Goal: Information Seeking & Learning: Check status

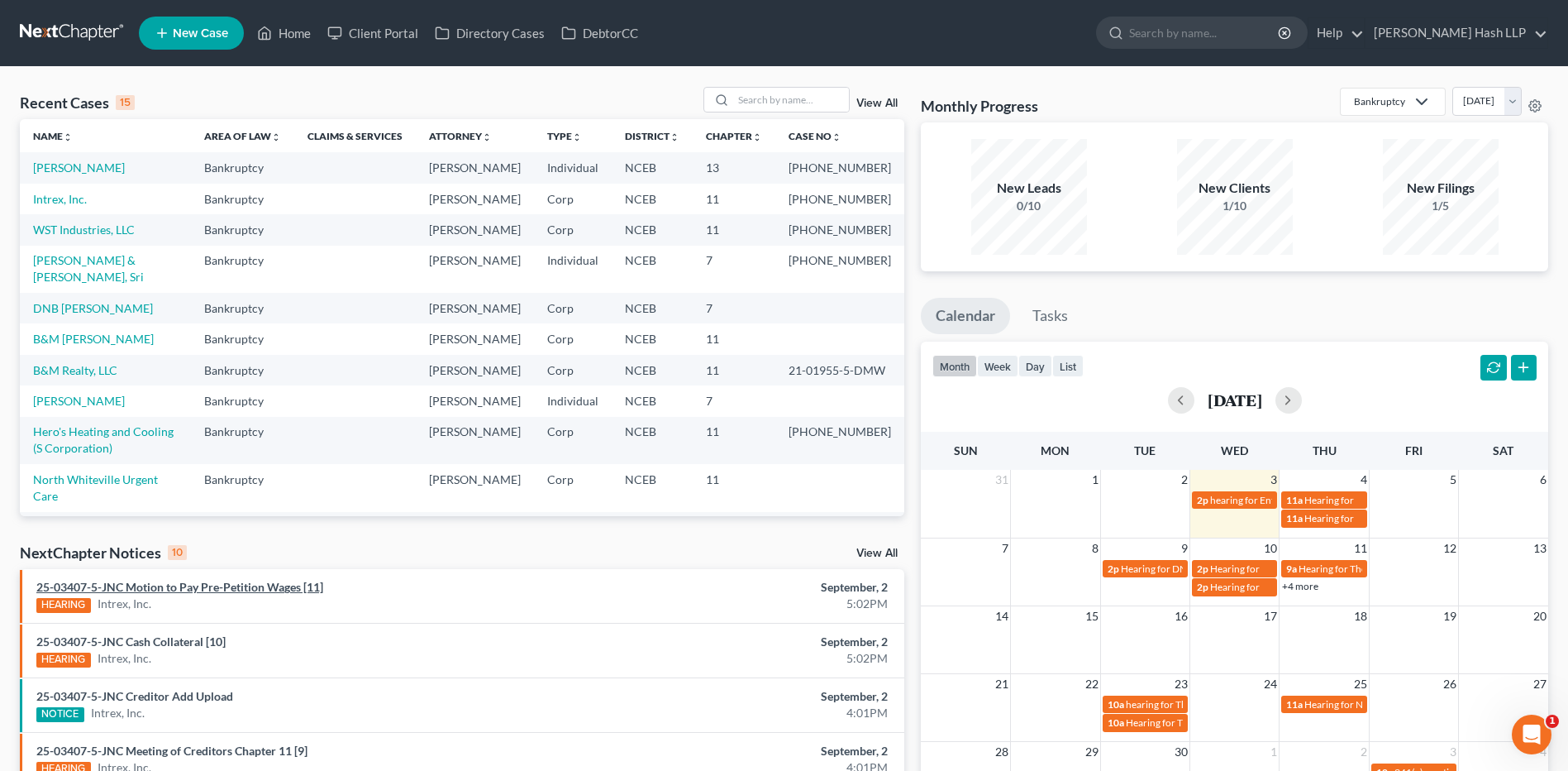
click at [201, 589] on link "25-03407-5-JNC Motion to Pay Pre-Petition Wages [11]" at bounding box center [180, 587] width 287 height 14
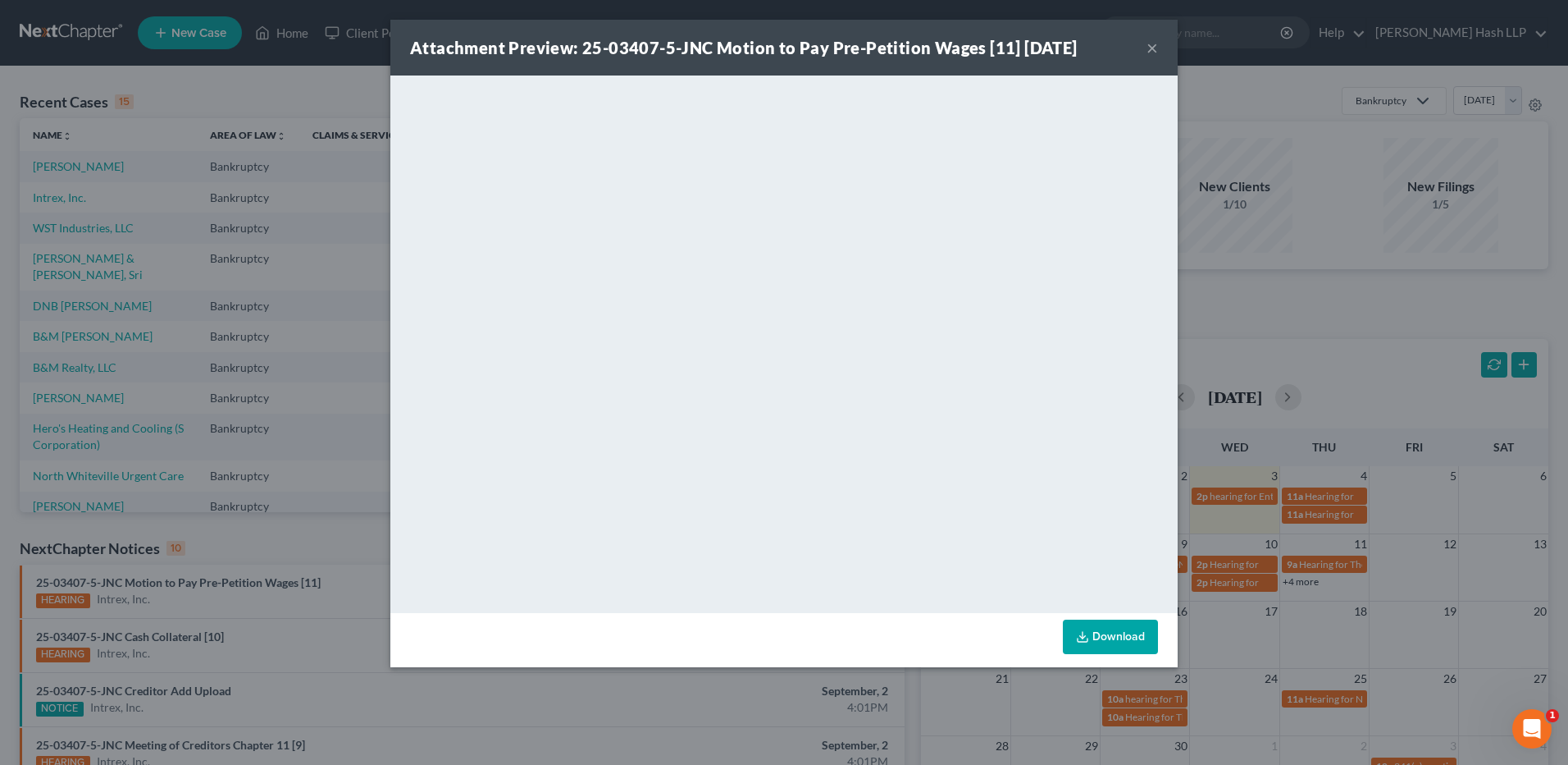
drag, startPoint x: 1152, startPoint y: 43, endPoint x: 1138, endPoint y: 43, distance: 14.0
click at [1153, 43] on button "×" at bounding box center [1151, 47] width 11 height 19
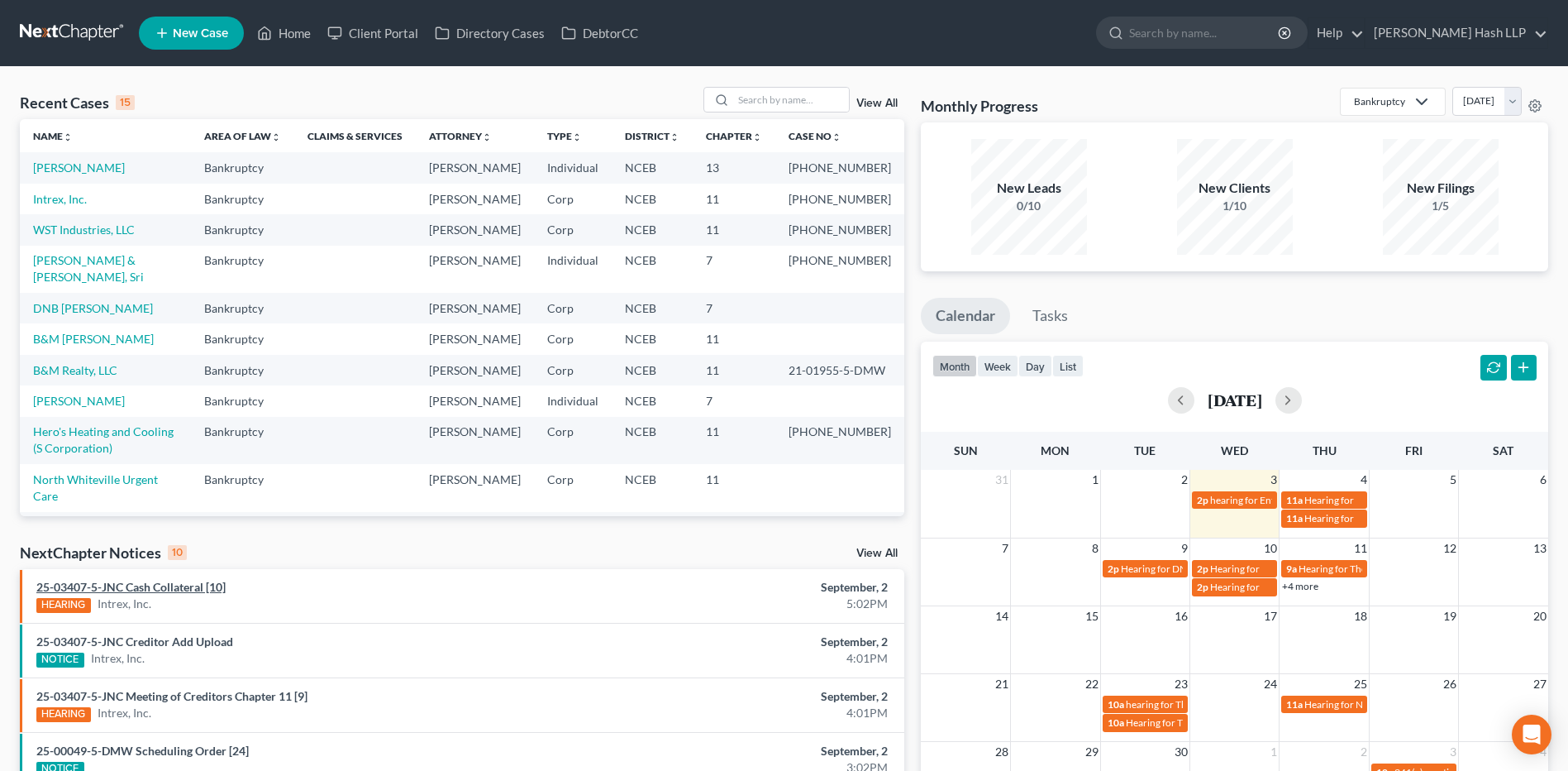
click at [155, 586] on link "25-03407-5-JNC Cash Collateral [10]" at bounding box center [131, 587] width 190 height 14
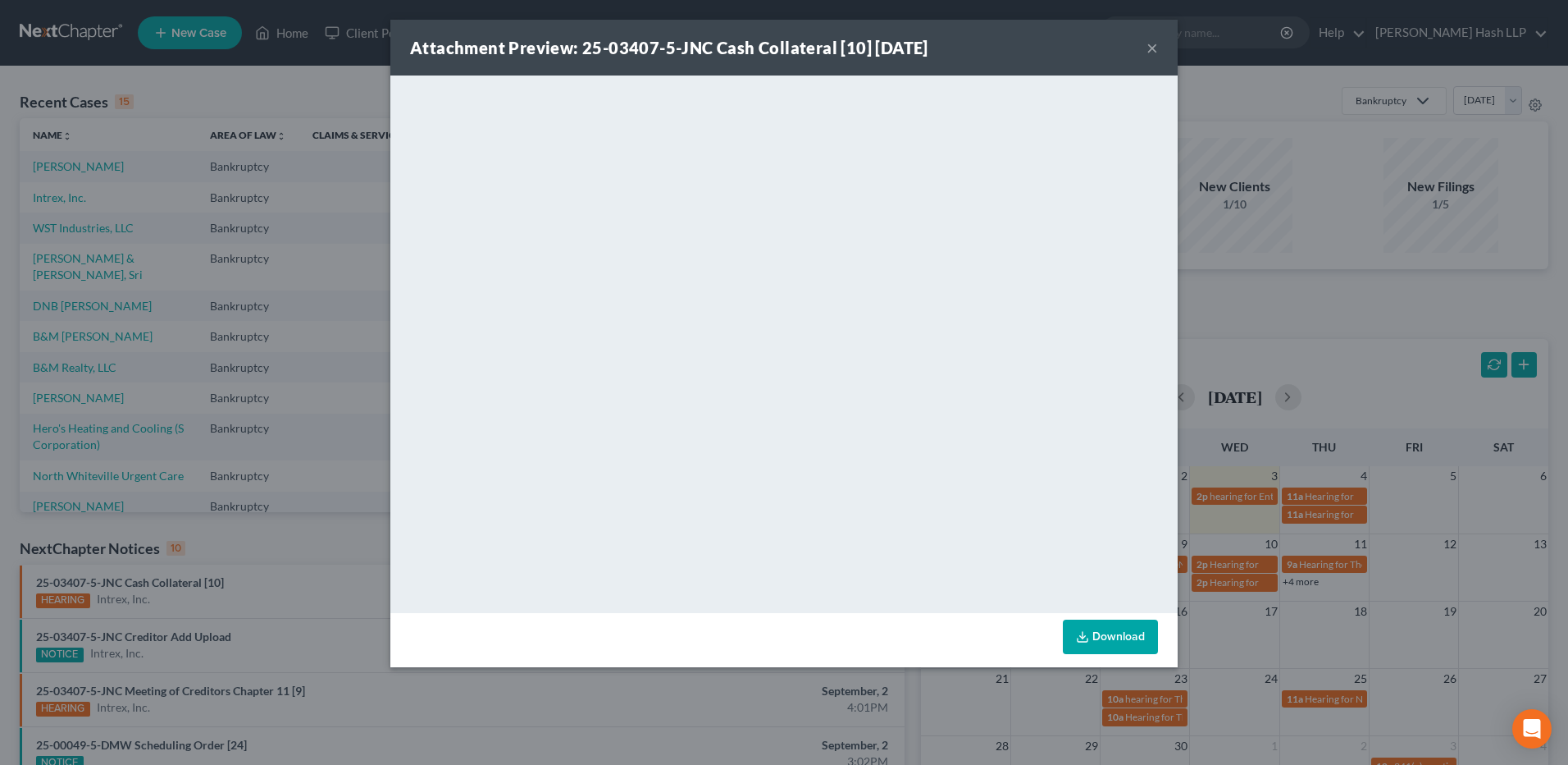
click at [1153, 47] on button "×" at bounding box center [1151, 47] width 11 height 19
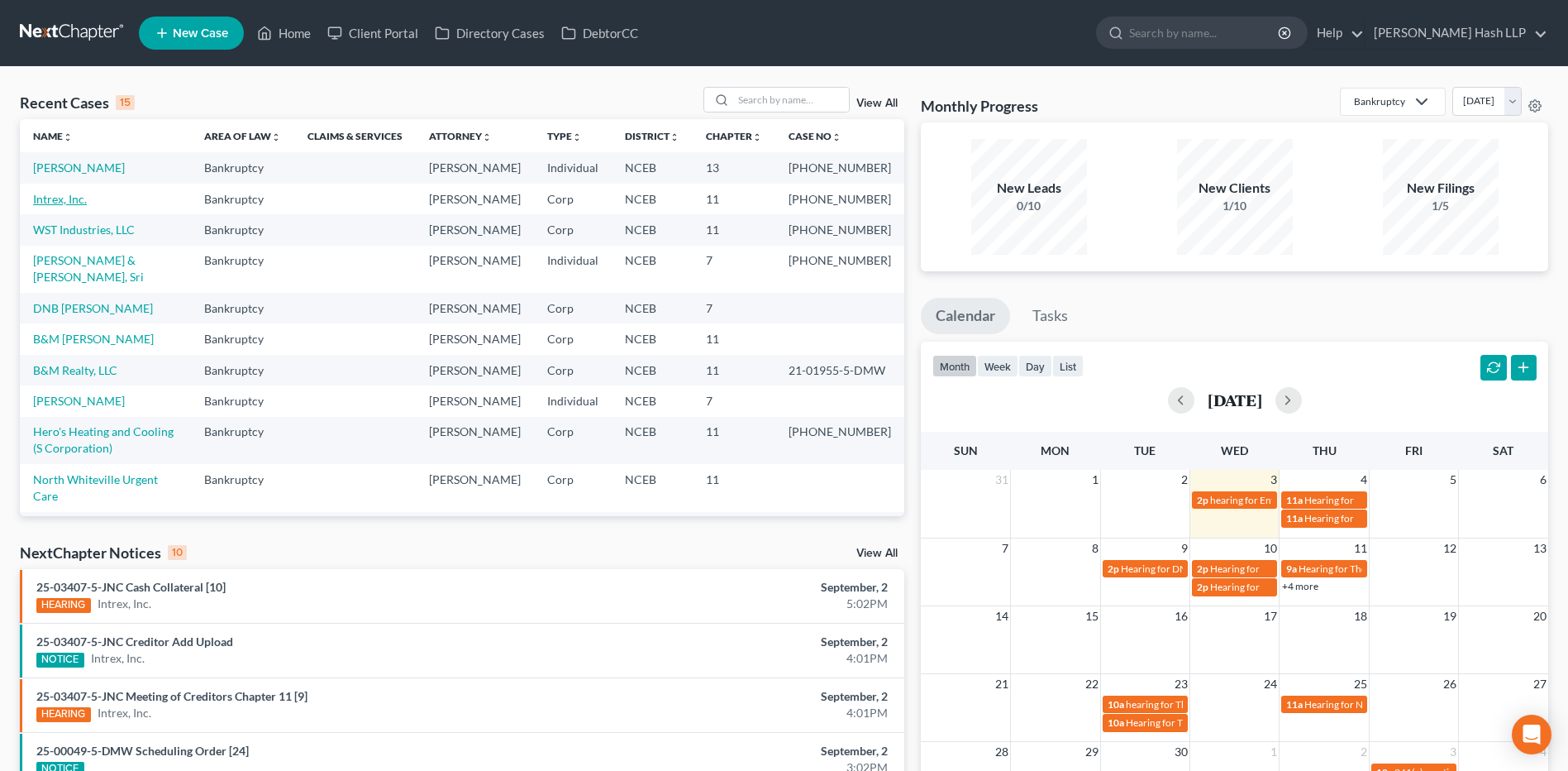
click at [52, 206] on link "Intrex, Inc." at bounding box center [59, 199] width 54 height 14
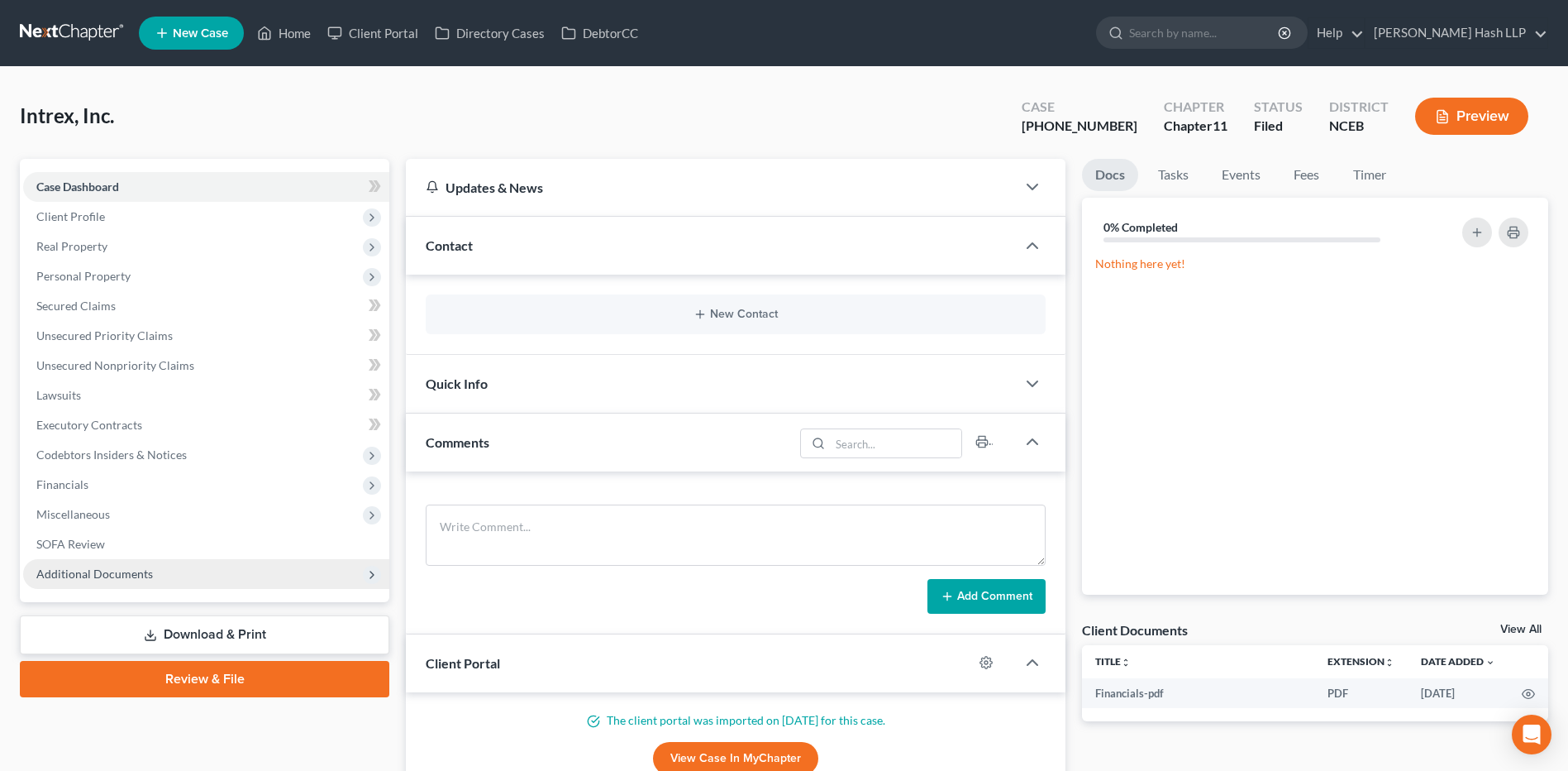
click at [80, 573] on span "Additional Documents" at bounding box center [95, 573] width 117 height 14
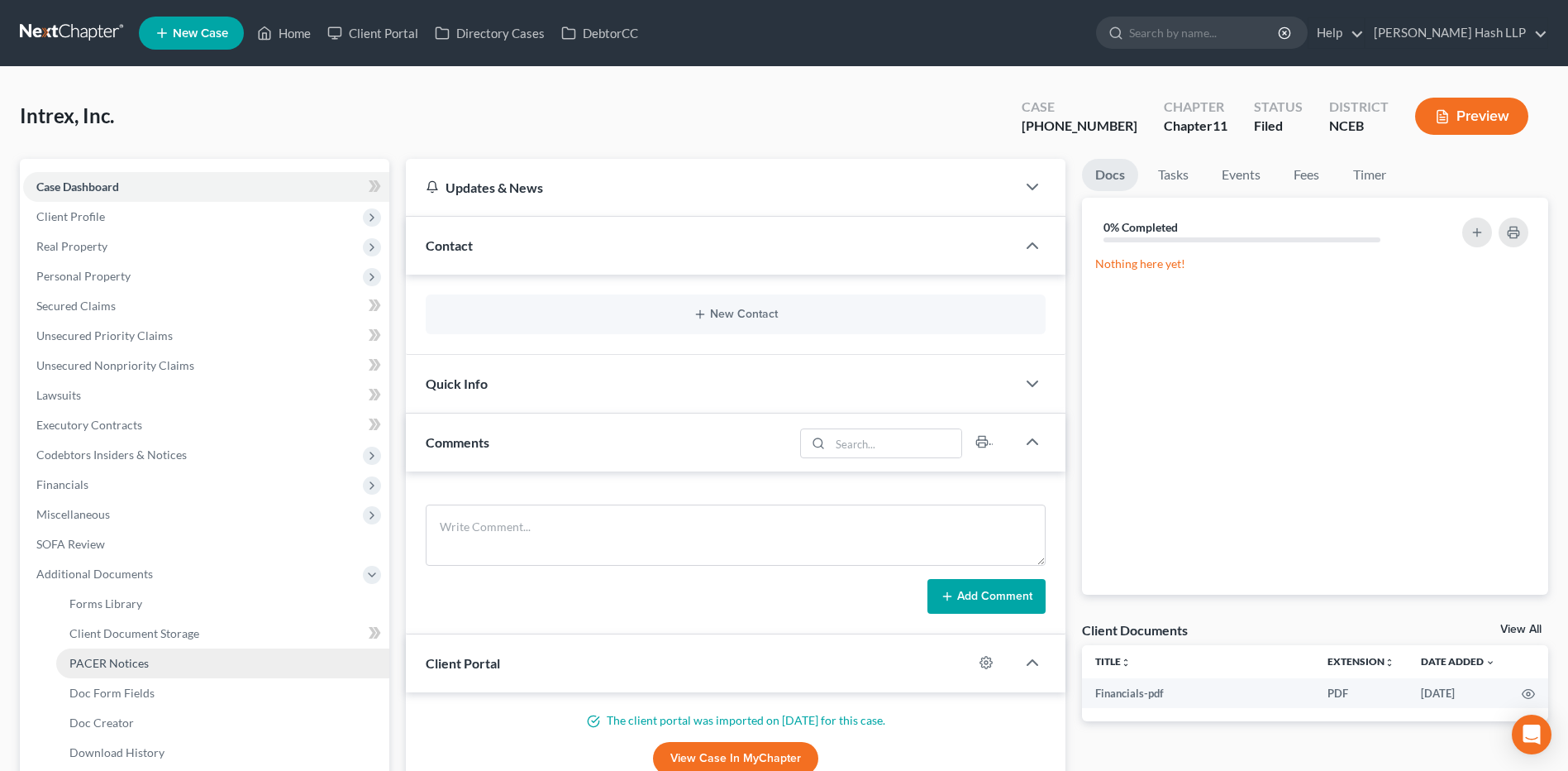
click at [83, 661] on span "PACER Notices" at bounding box center [109, 663] width 80 height 14
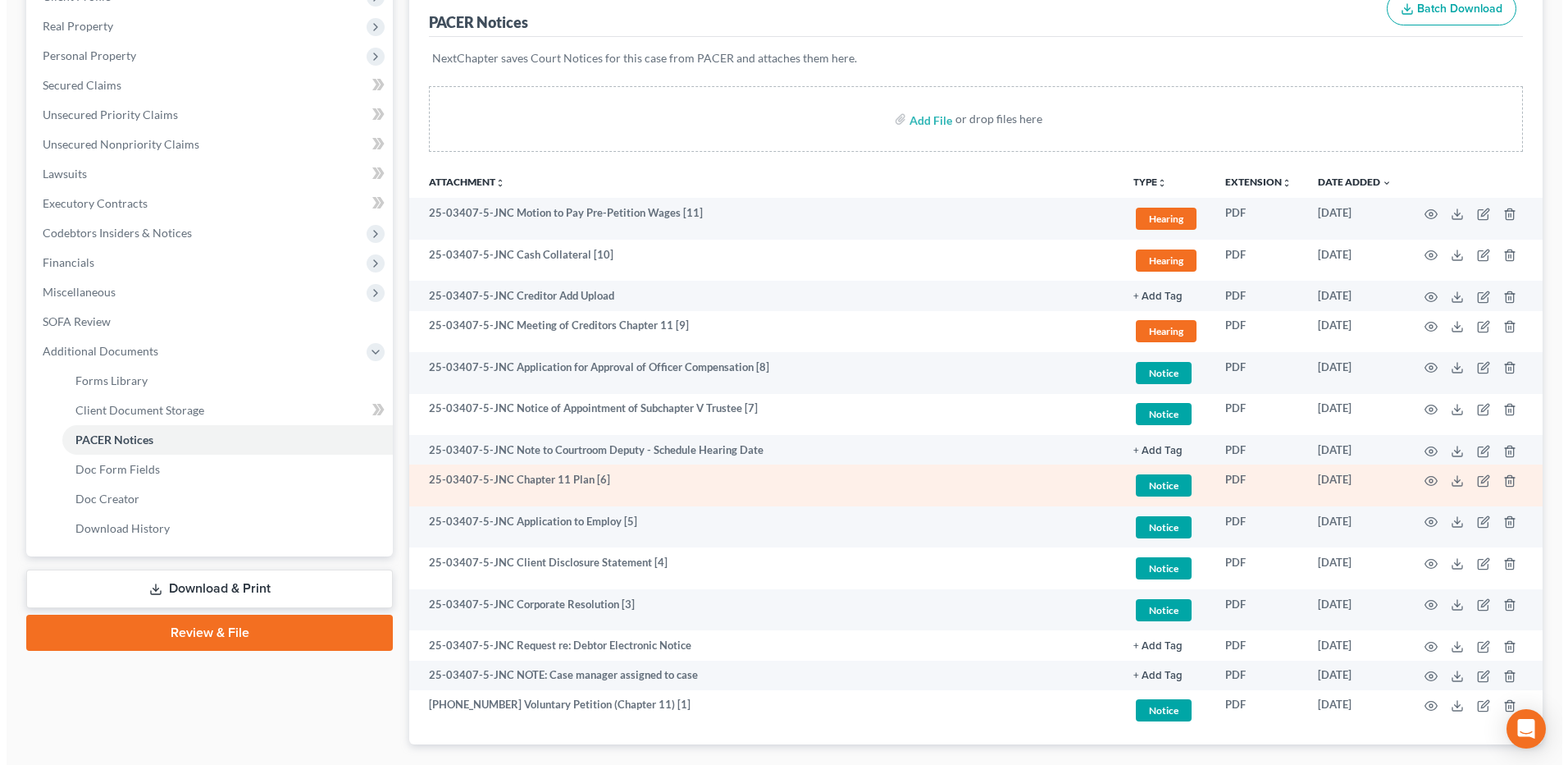
scroll to position [312, 0]
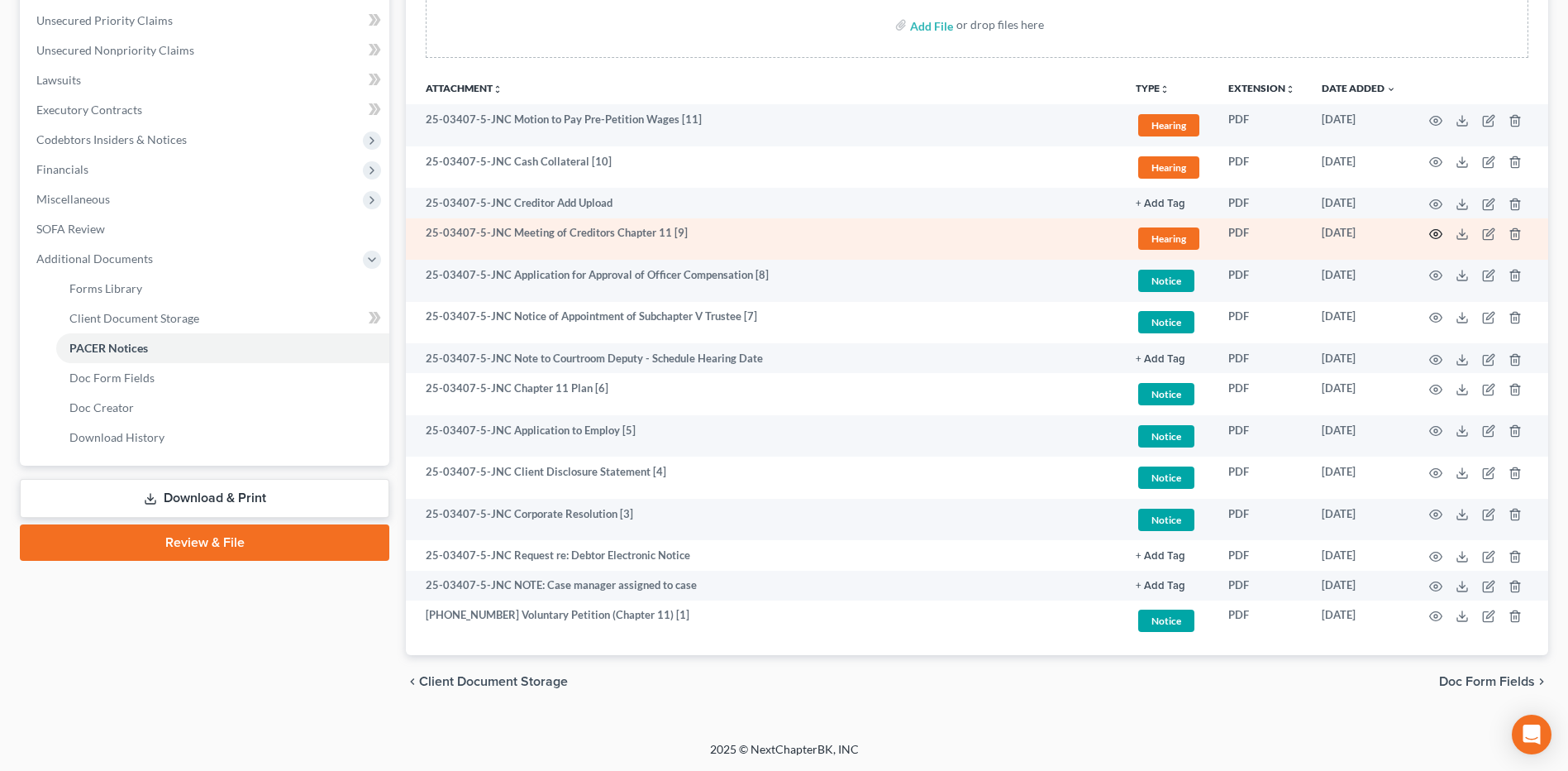
click at [1434, 233] on circle "button" at bounding box center [1436, 234] width 4 height 4
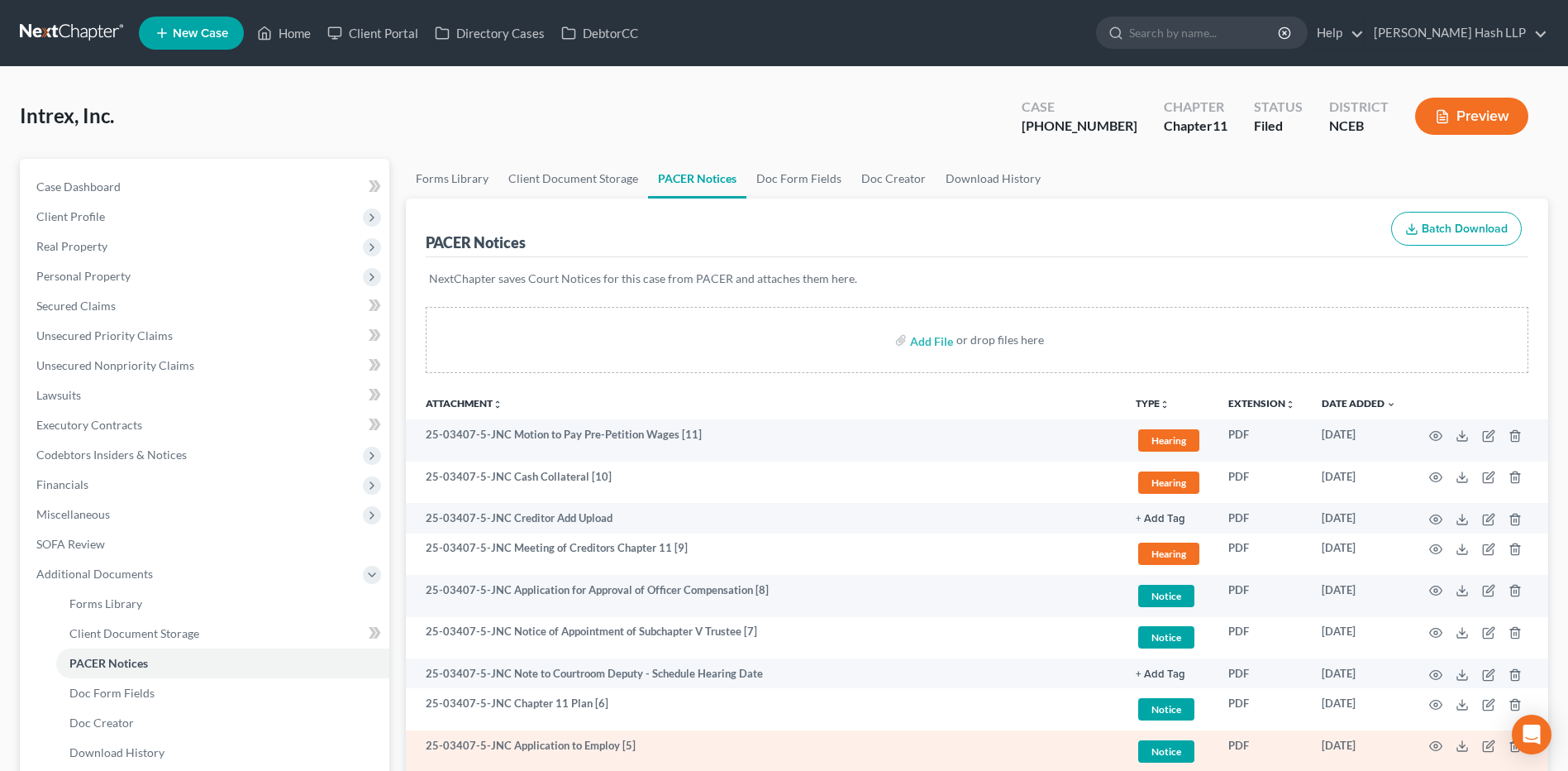
scroll to position [315, 0]
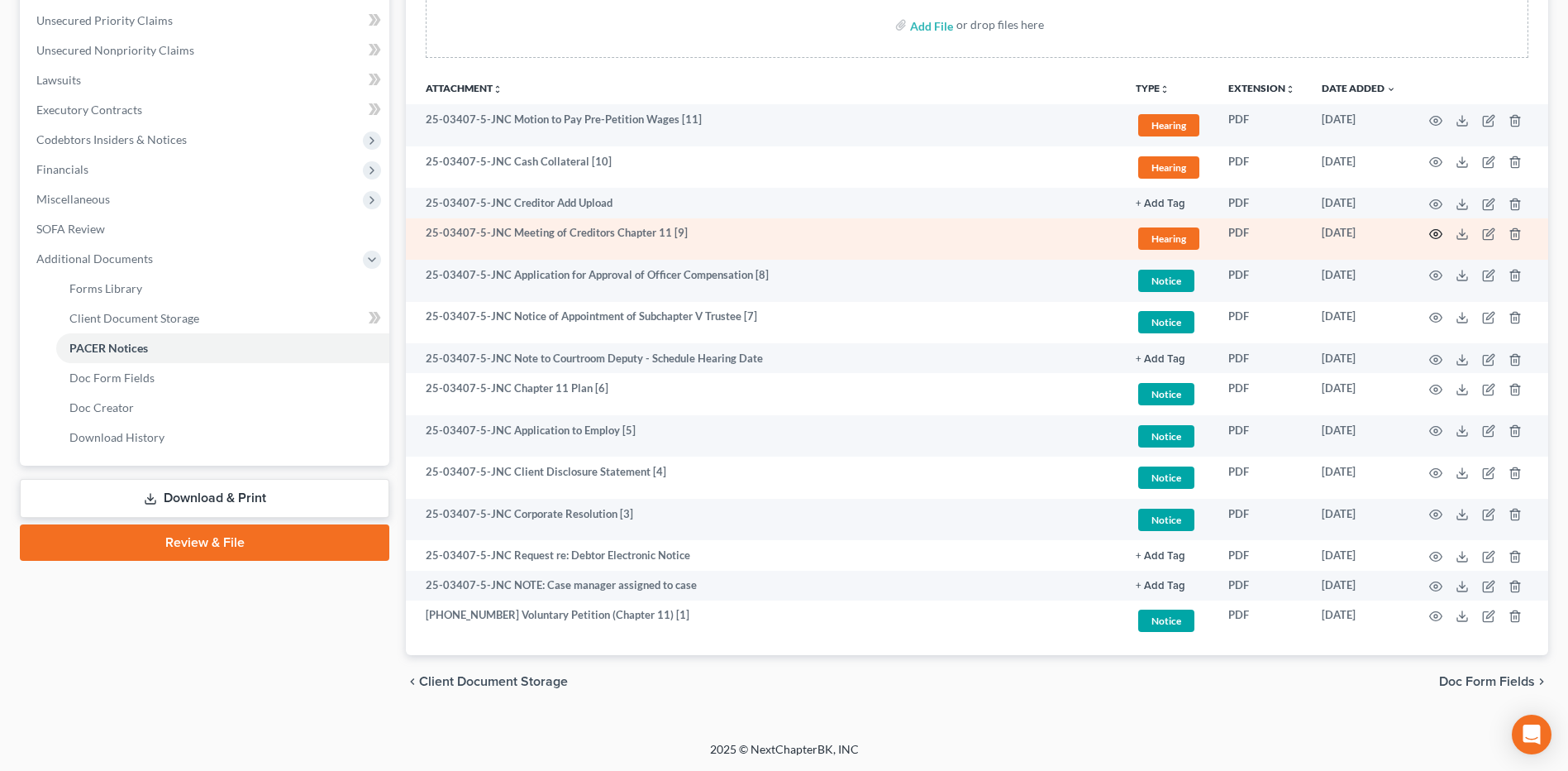
click at [1436, 234] on icon "button" at bounding box center [1435, 234] width 13 height 13
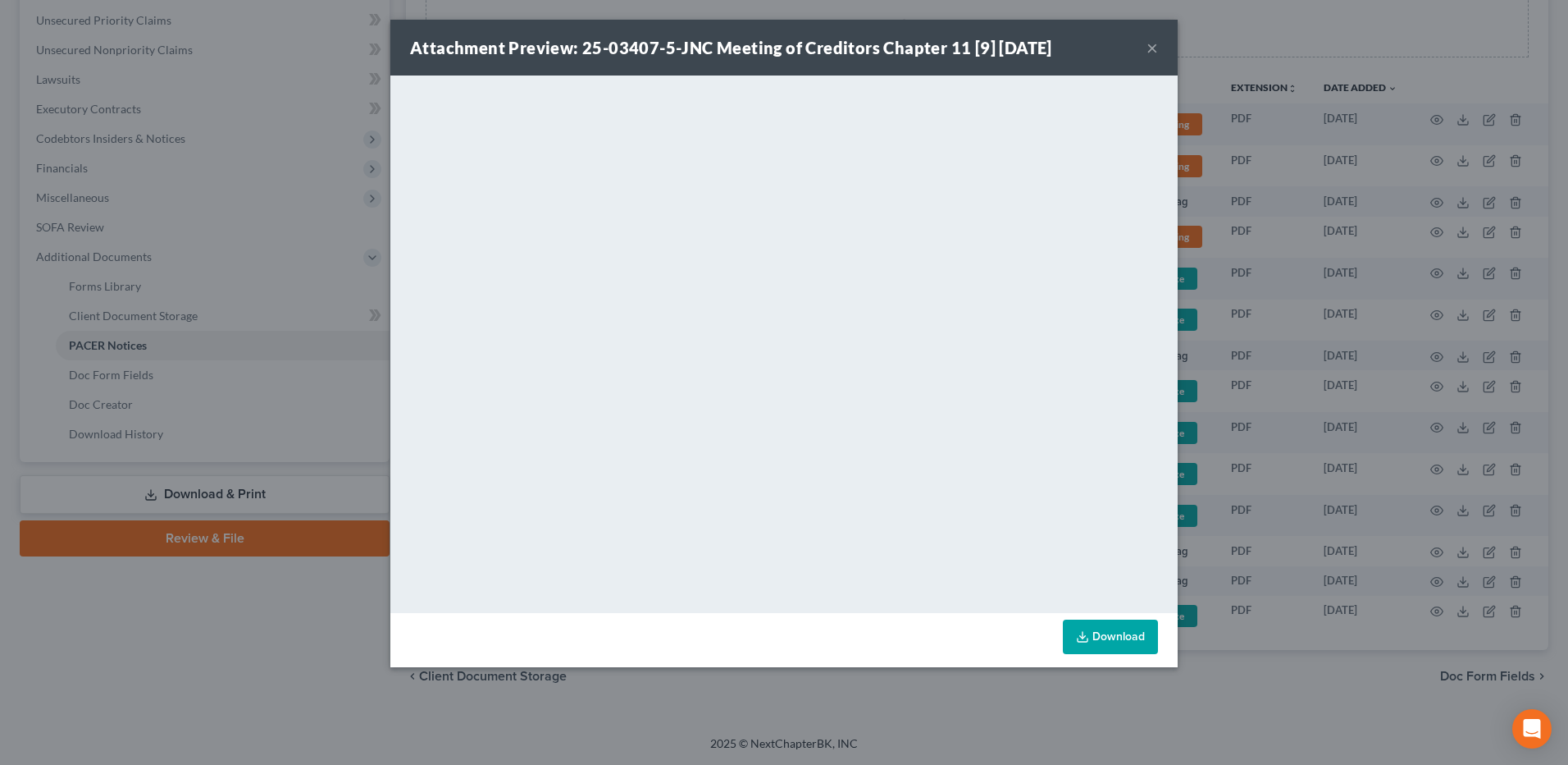
click at [1153, 50] on button "×" at bounding box center [1151, 47] width 11 height 19
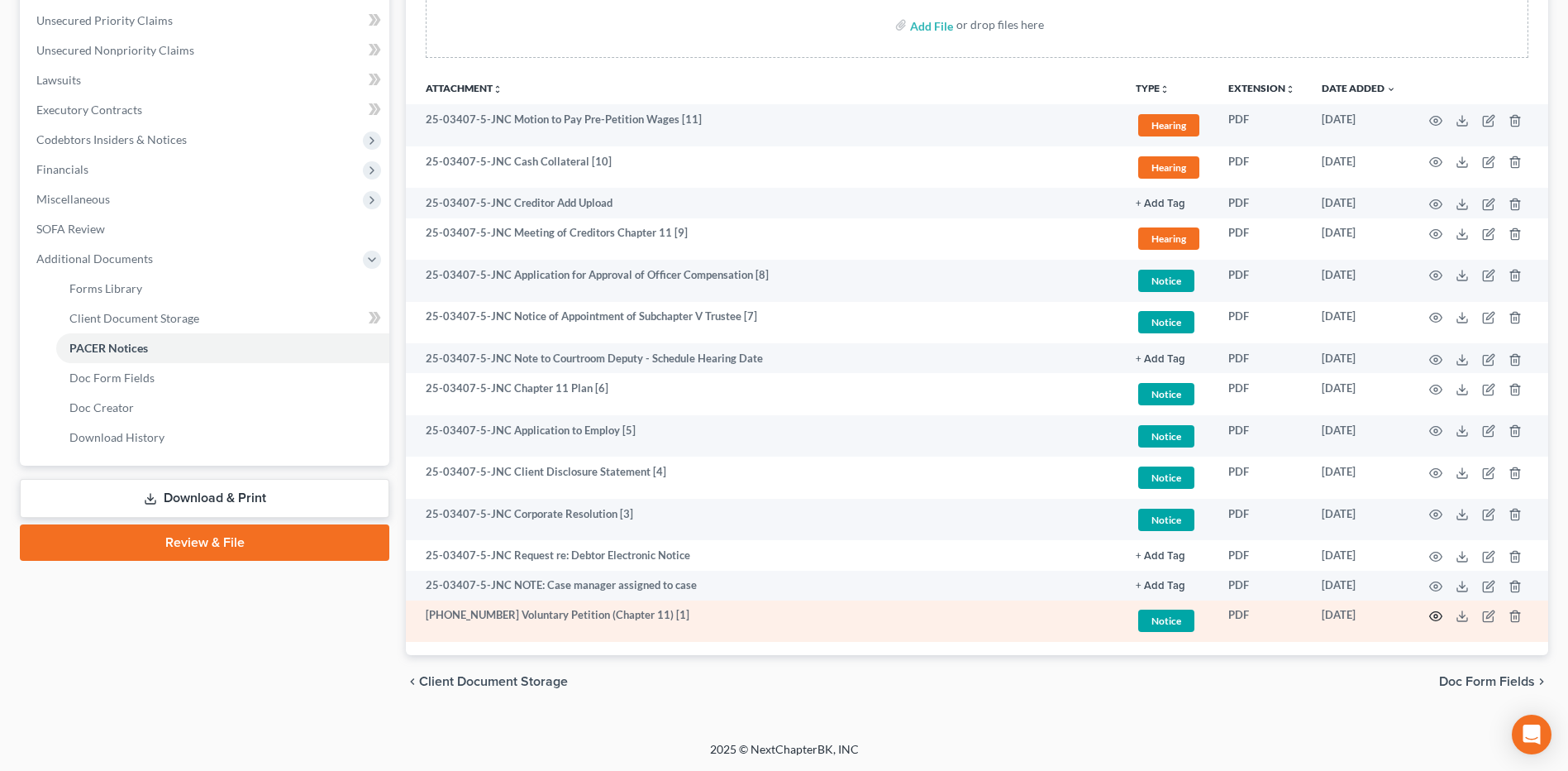
click at [1433, 613] on icon "button" at bounding box center [1435, 616] width 13 height 13
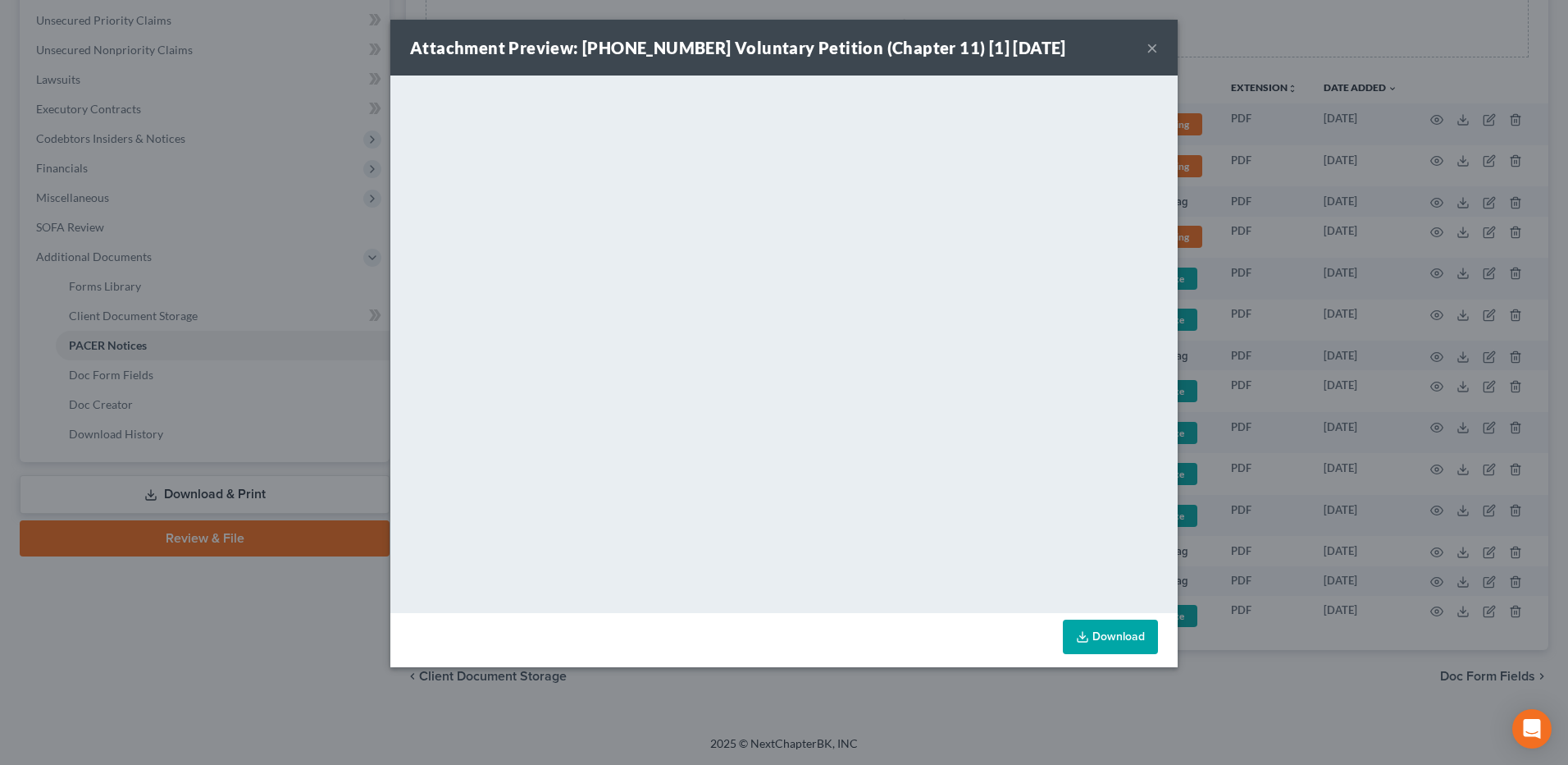
click at [1154, 52] on button "×" at bounding box center [1151, 47] width 11 height 19
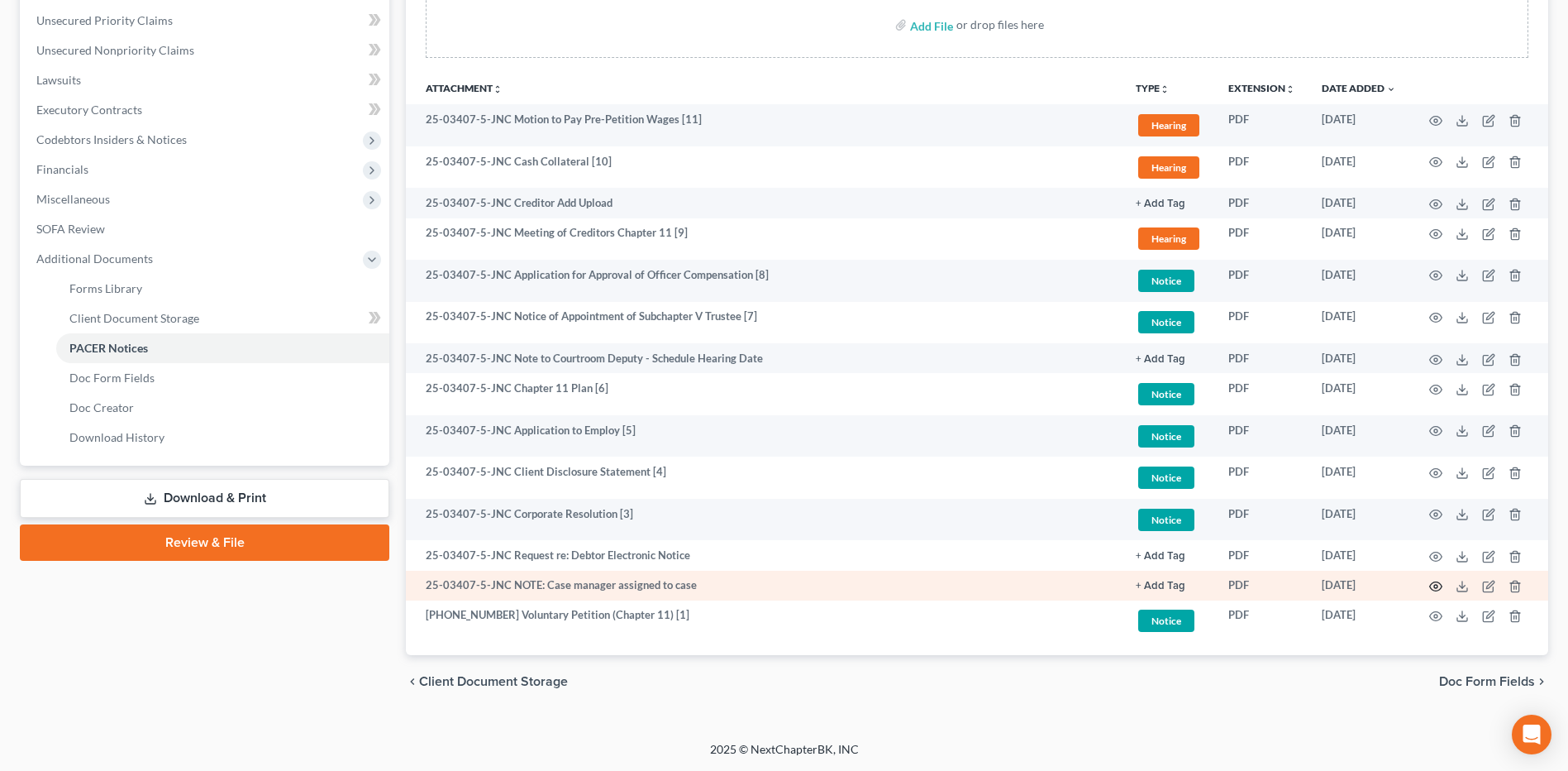
click at [1433, 586] on icon "button" at bounding box center [1435, 586] width 13 height 13
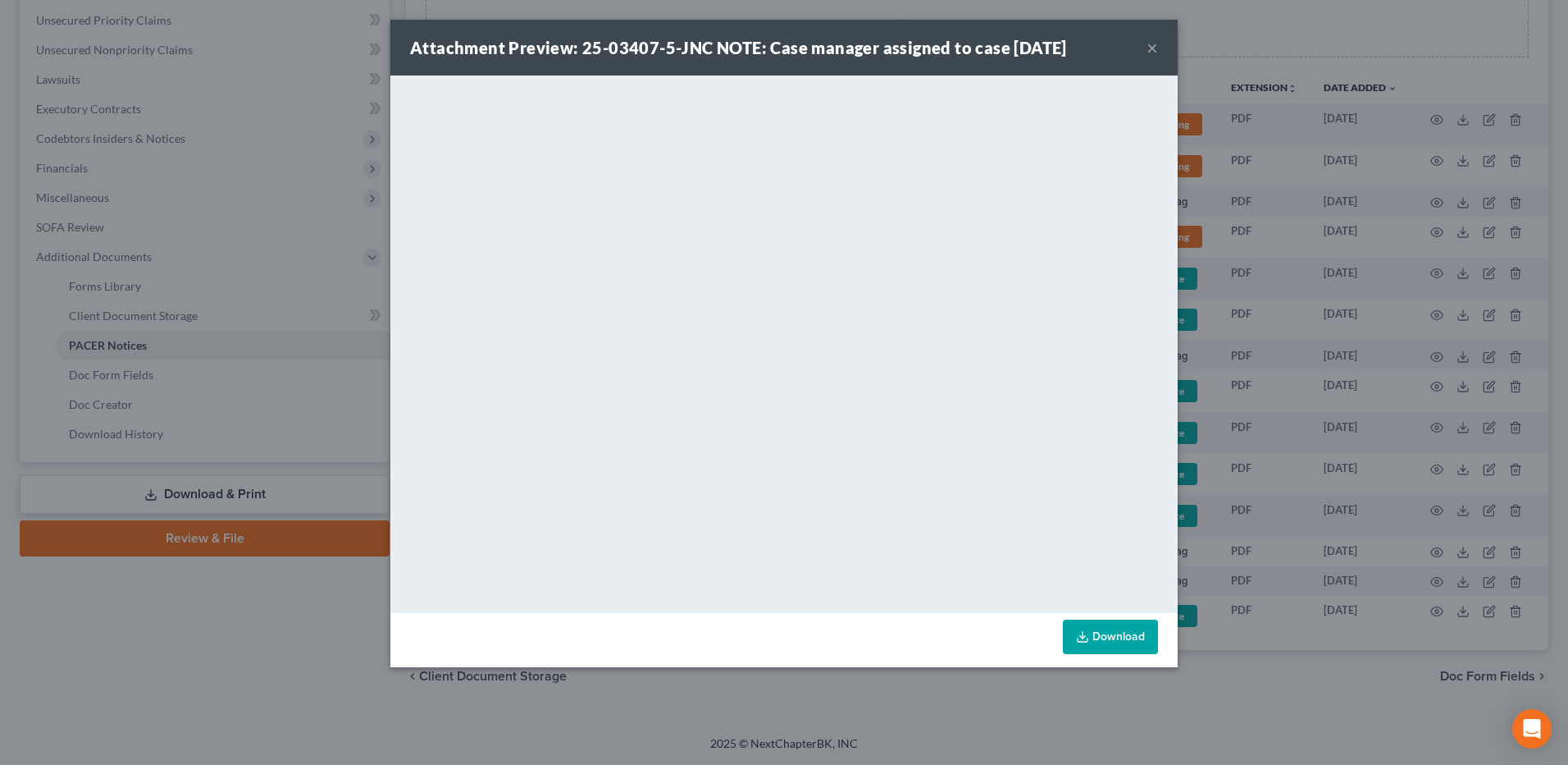
click at [1153, 43] on button "×" at bounding box center [1151, 47] width 11 height 19
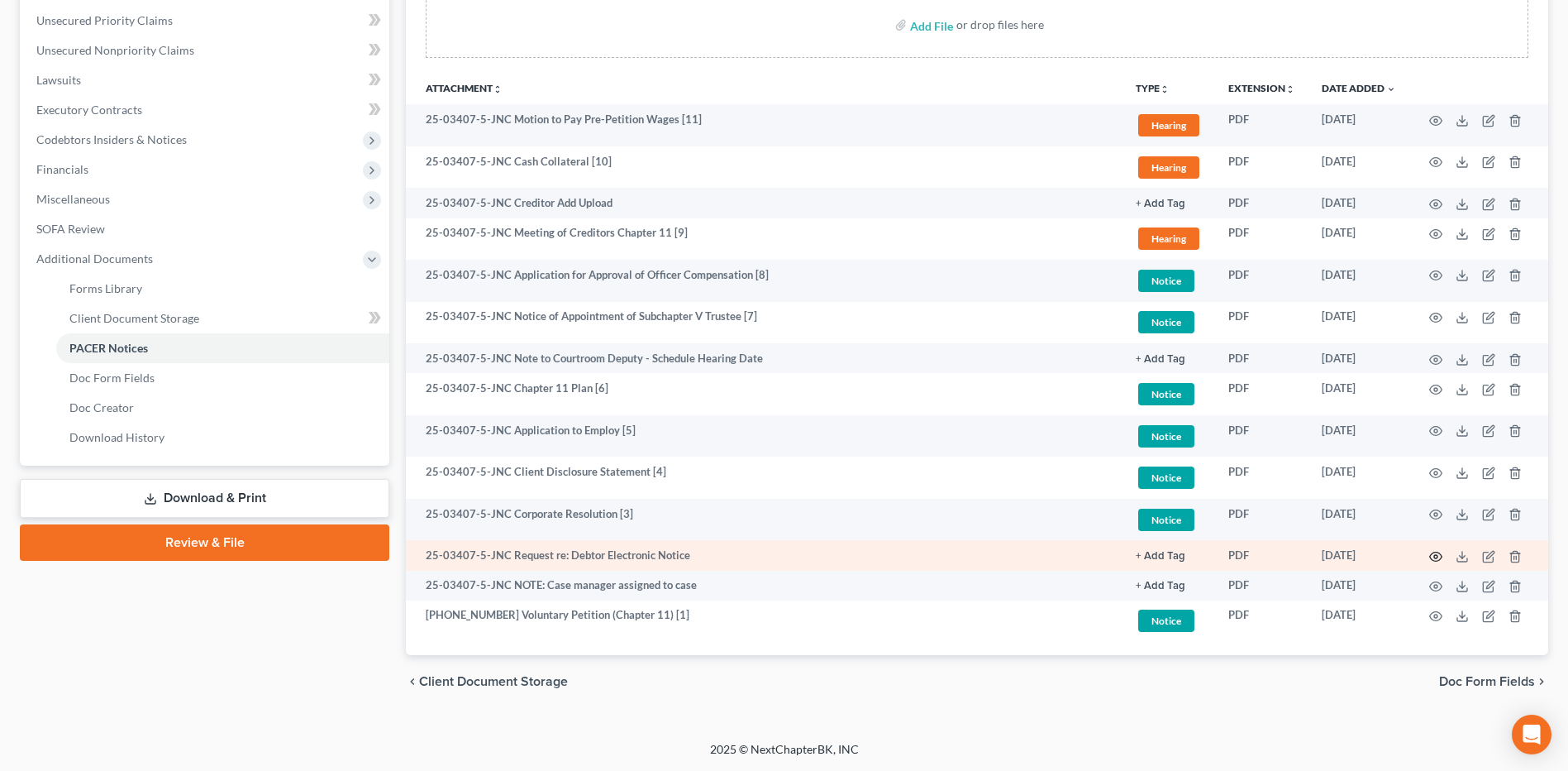
click at [1435, 556] on icon "button" at bounding box center [1435, 556] width 13 height 13
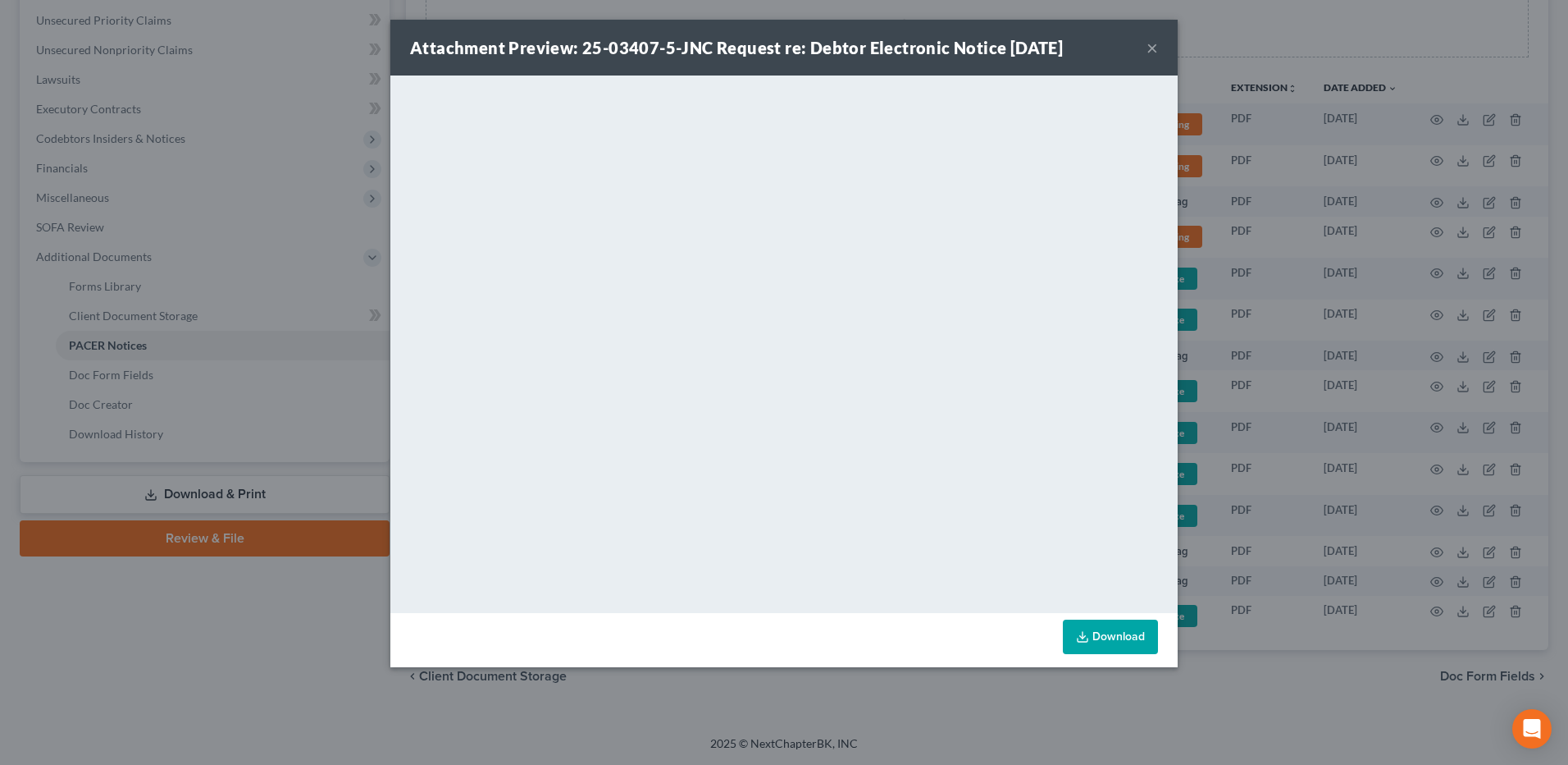
click at [1151, 47] on button "×" at bounding box center [1151, 47] width 11 height 19
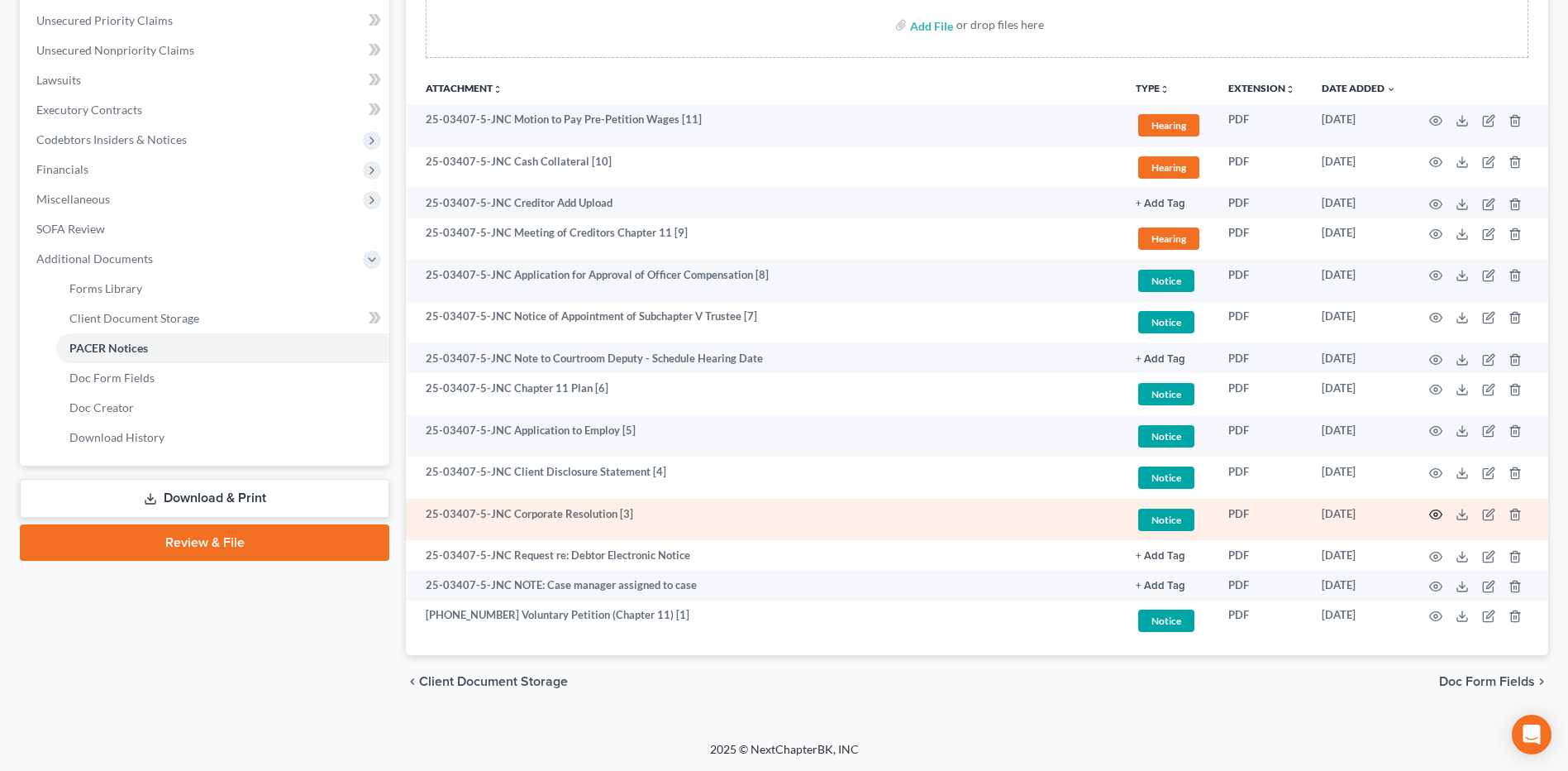
click at [1437, 512] on icon "button" at bounding box center [1435, 514] width 13 height 13
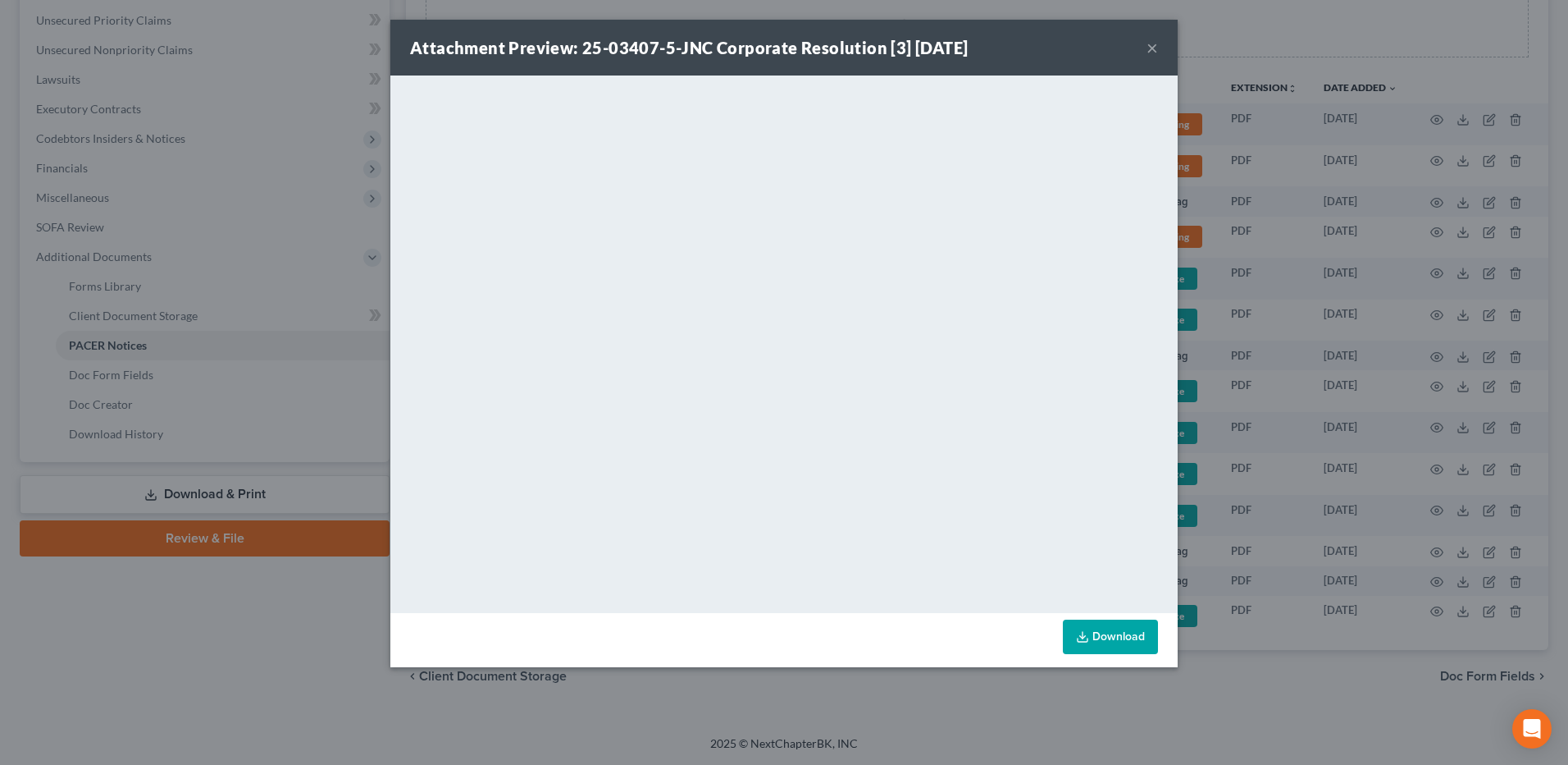
click at [1152, 41] on button "×" at bounding box center [1151, 47] width 11 height 19
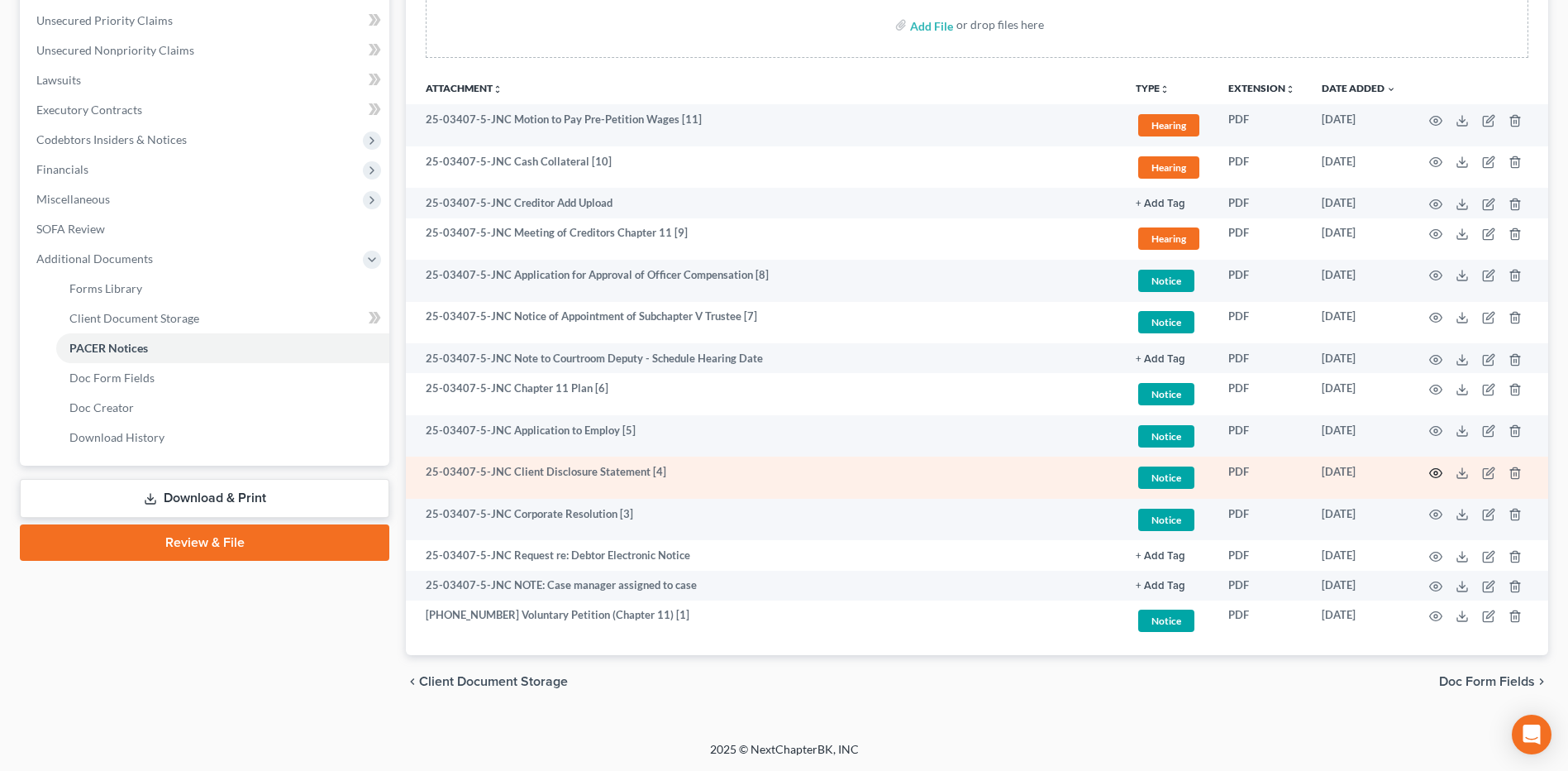
click at [1433, 472] on icon "button" at bounding box center [1435, 472] width 13 height 13
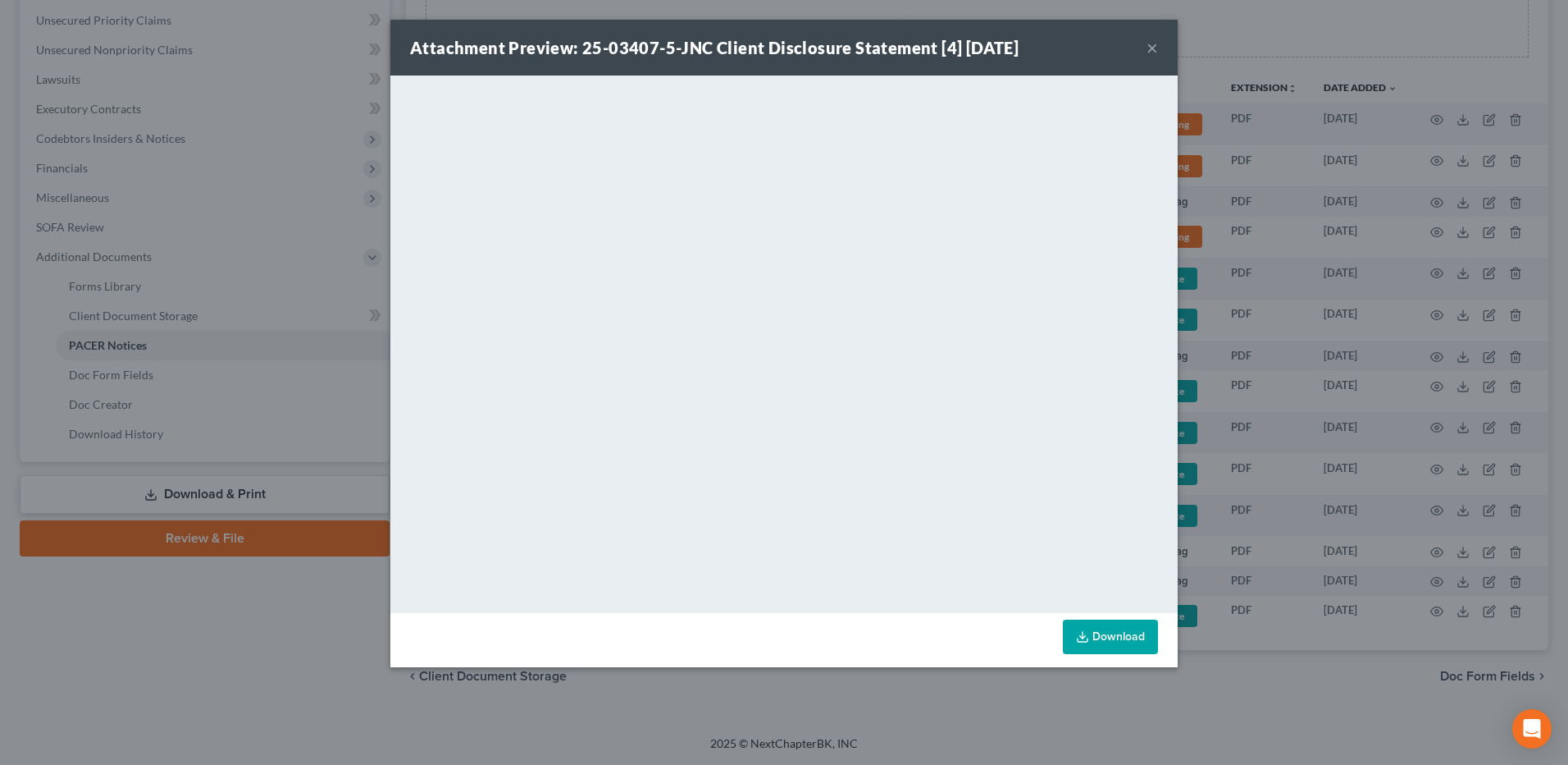
click at [1140, 638] on link "Download" at bounding box center [1110, 636] width 95 height 34
click at [1152, 50] on button "×" at bounding box center [1151, 47] width 11 height 19
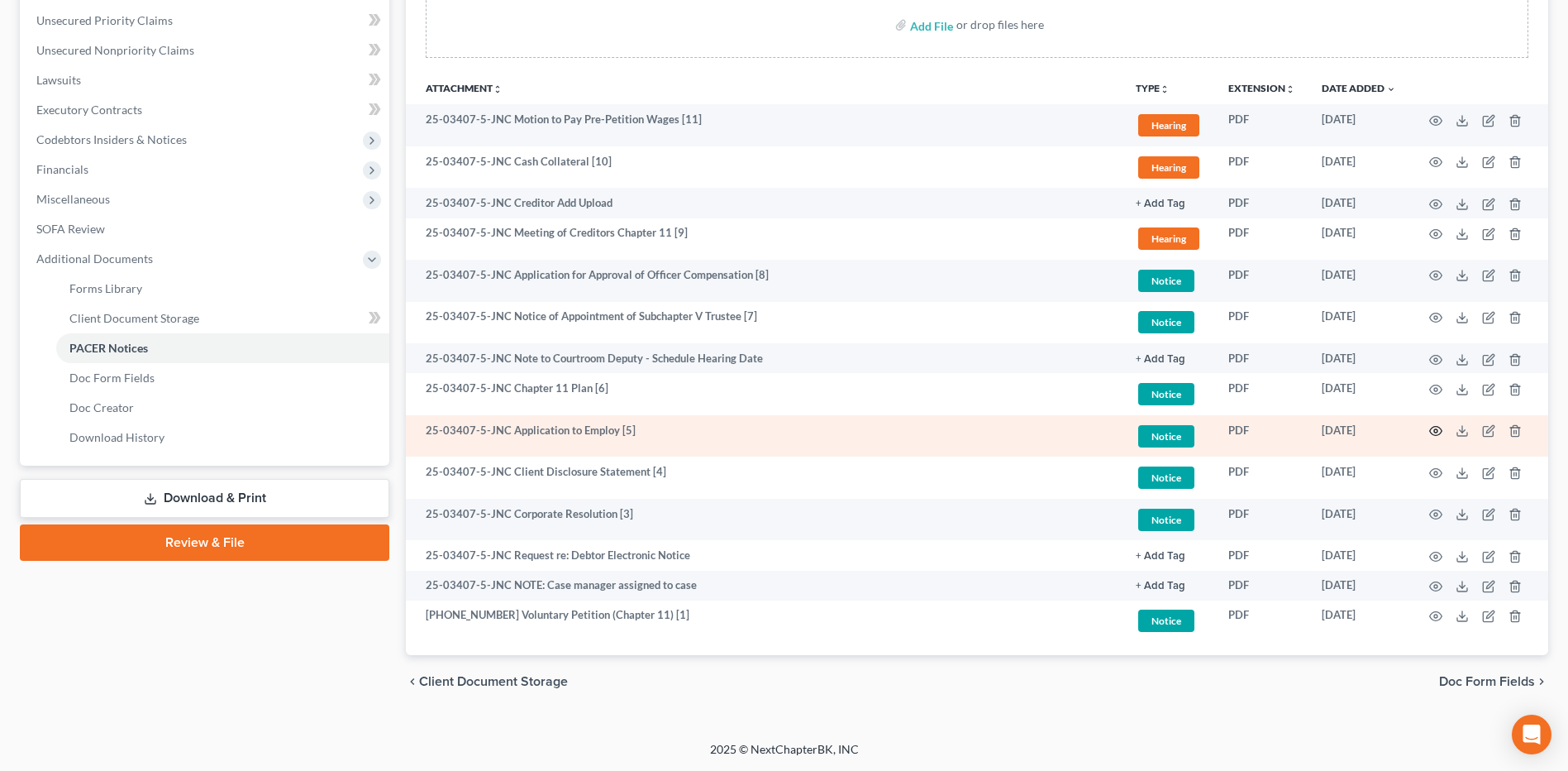
click at [1435, 430] on circle "button" at bounding box center [1436, 431] width 4 height 4
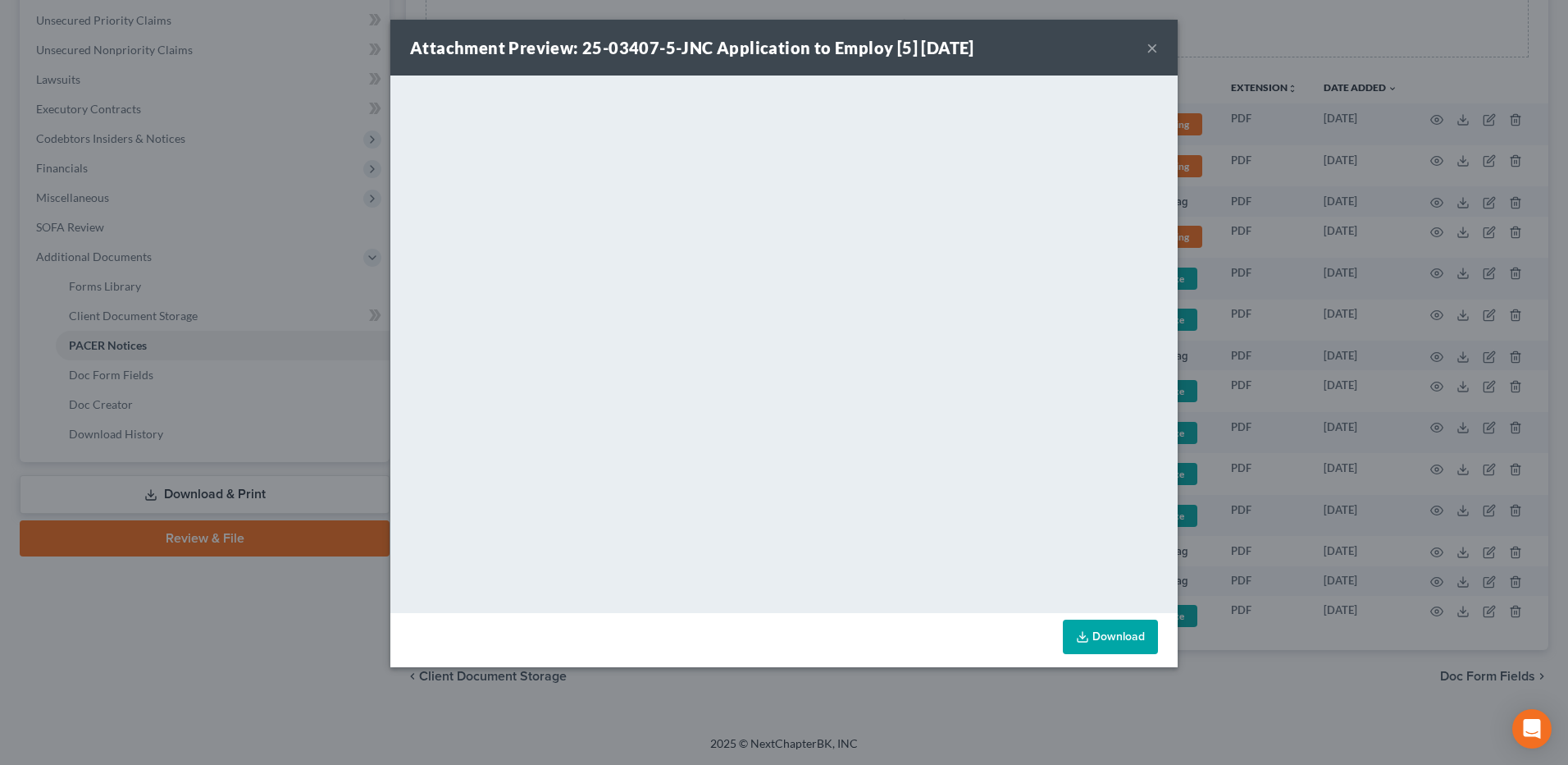
click at [1155, 47] on button "×" at bounding box center [1151, 47] width 11 height 19
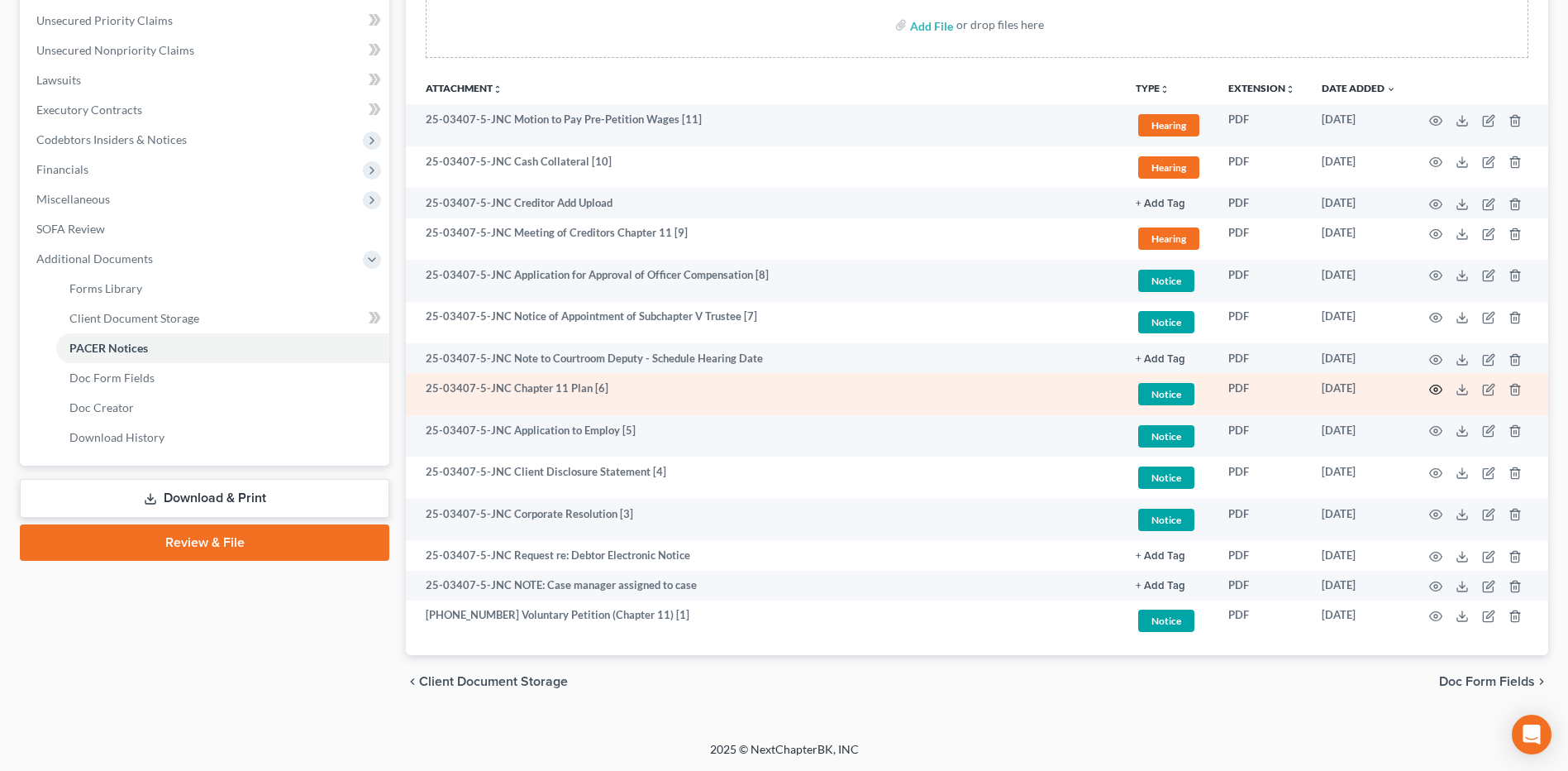
click at [1439, 389] on icon "button" at bounding box center [1435, 389] width 13 height 13
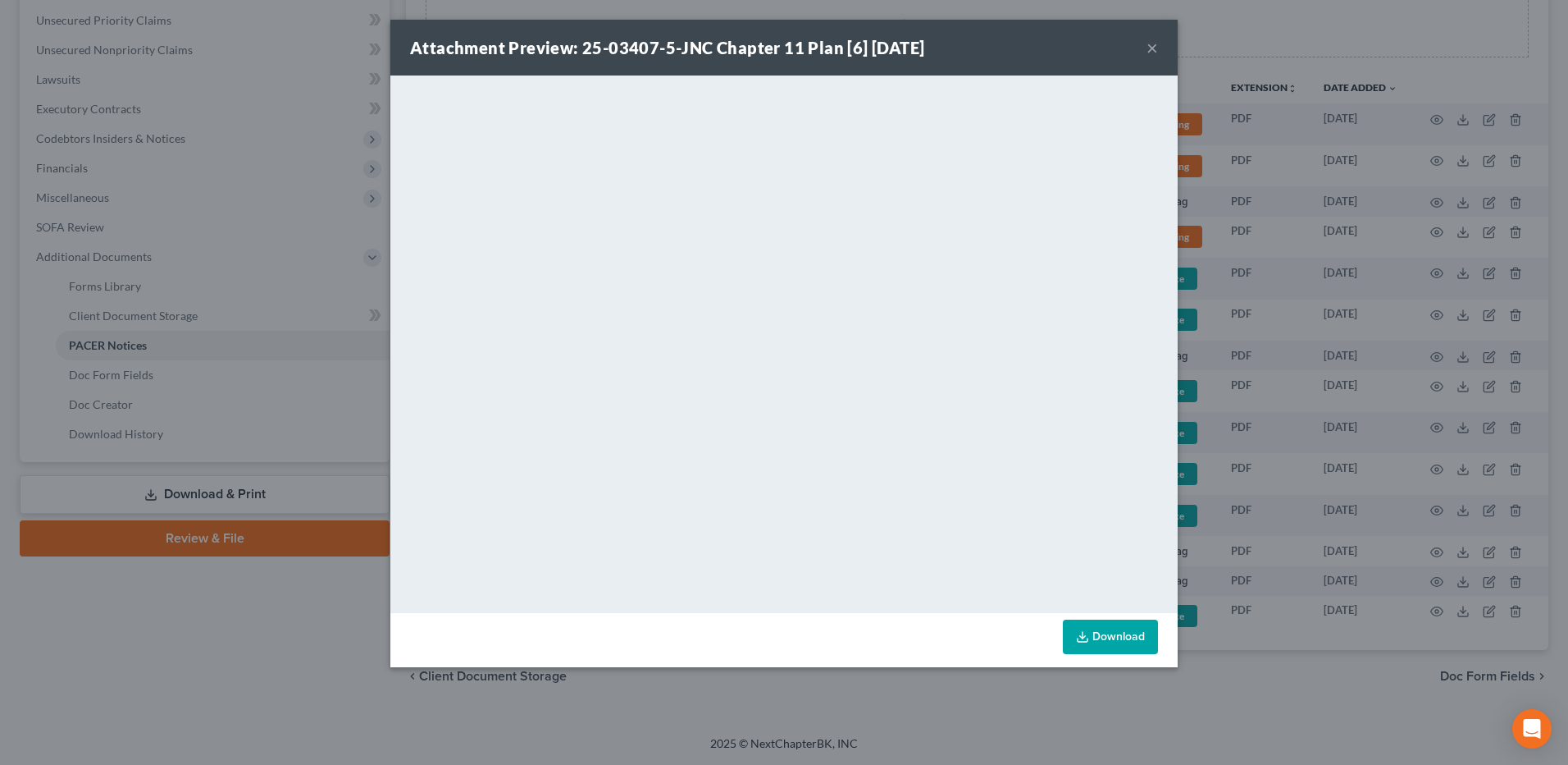
click at [1149, 49] on button "×" at bounding box center [1151, 47] width 11 height 19
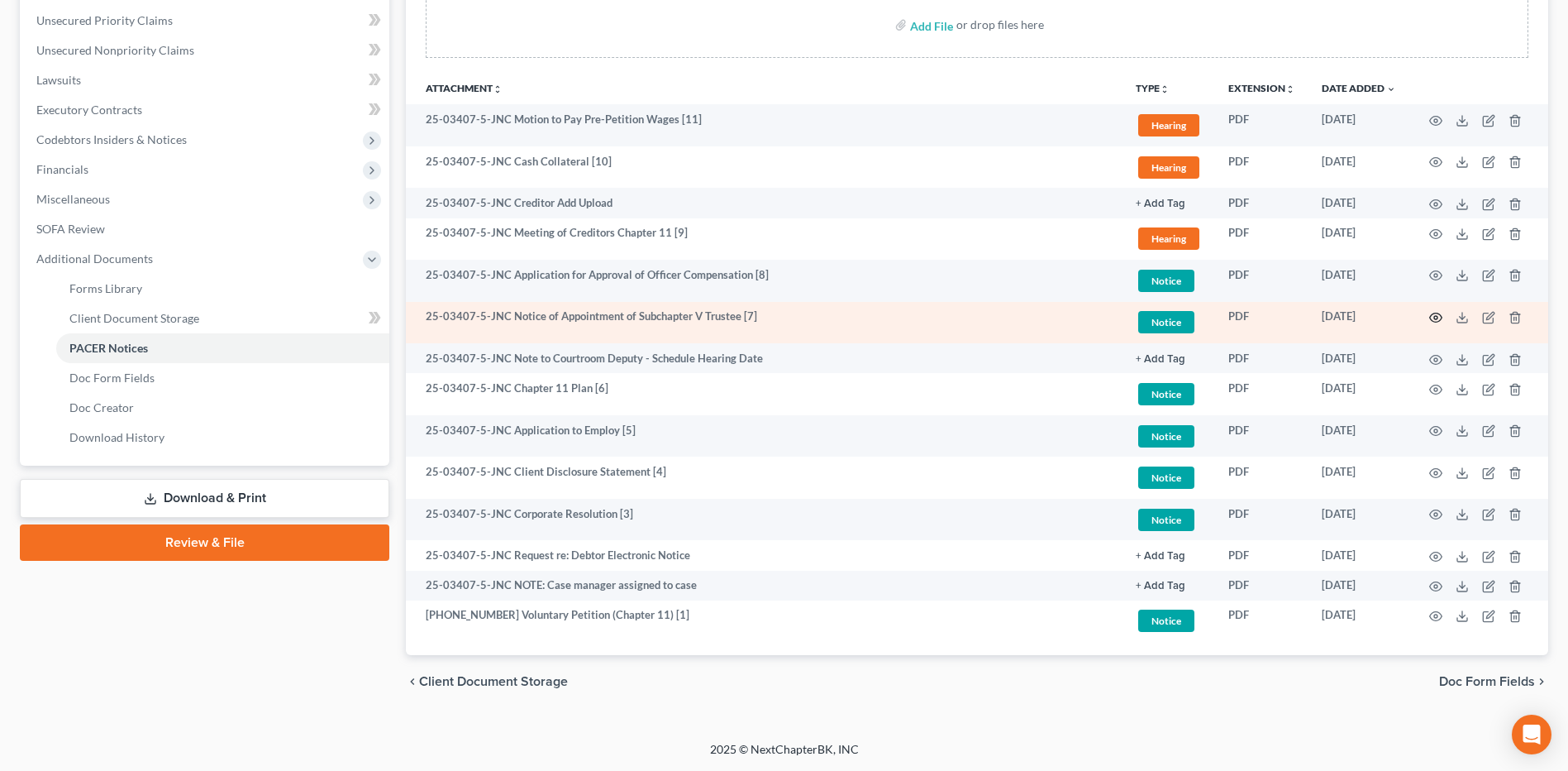
click at [1436, 318] on icon "button" at bounding box center [1435, 317] width 13 height 13
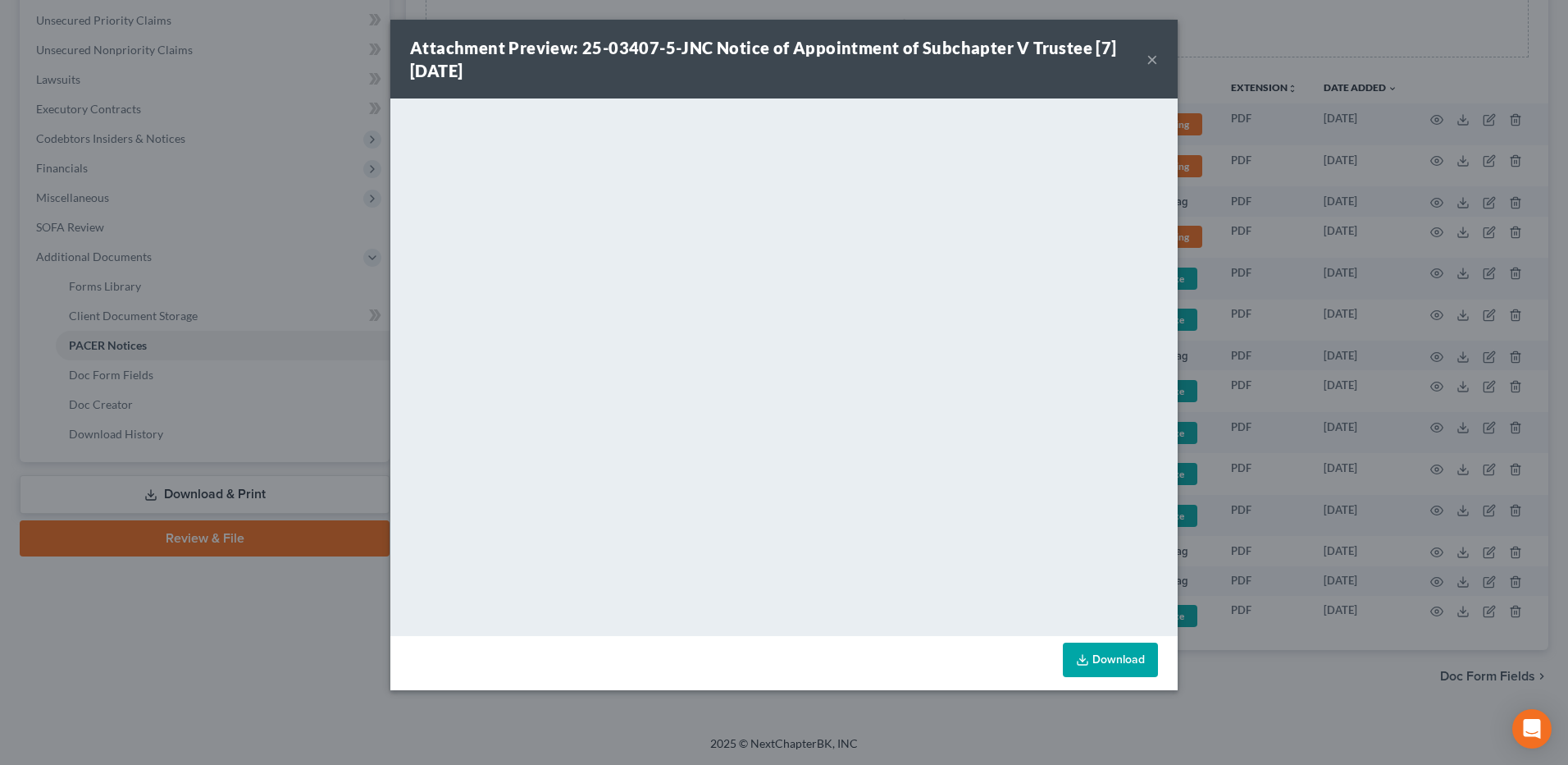
click at [1155, 58] on button "×" at bounding box center [1151, 59] width 11 height 19
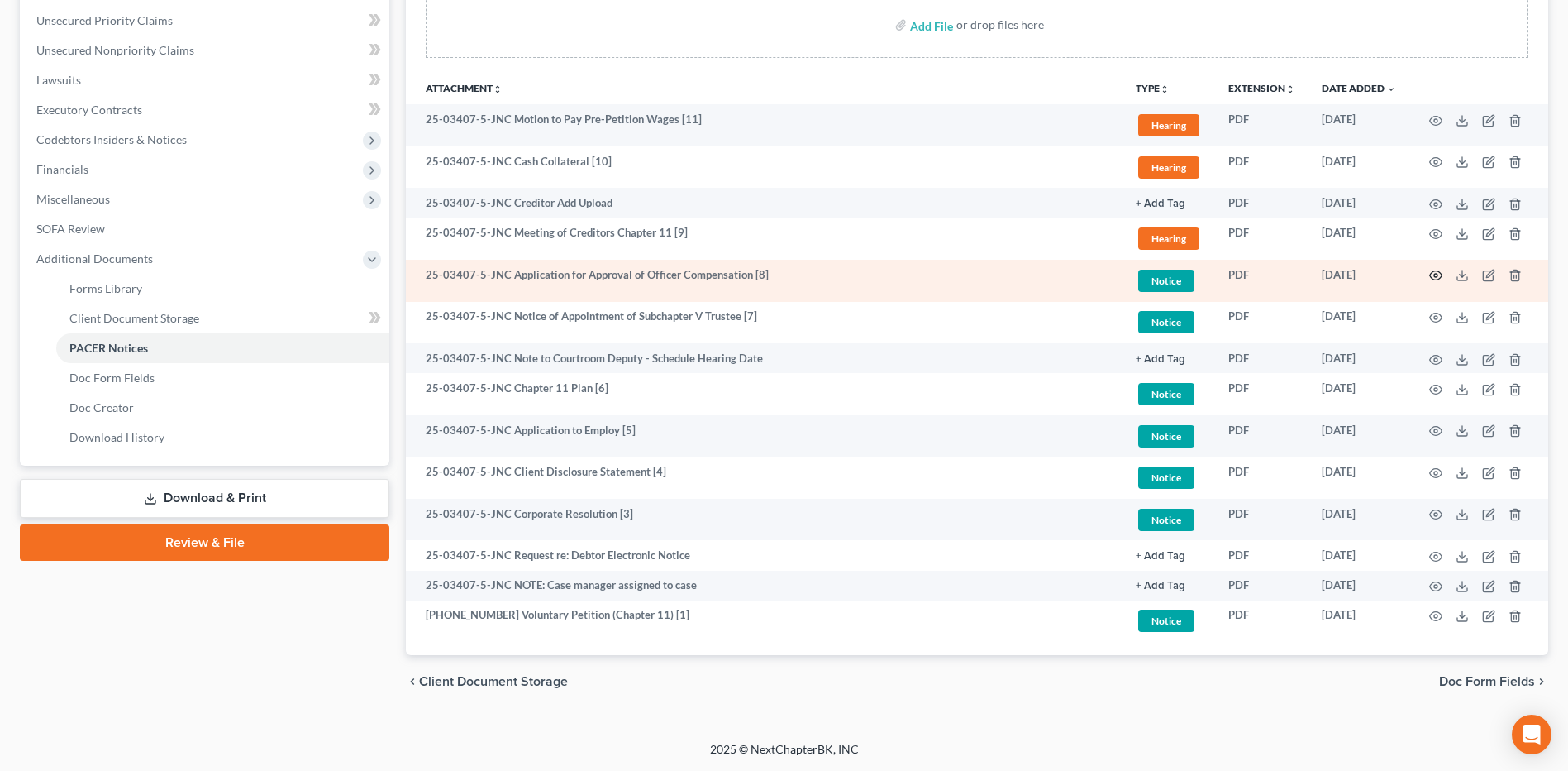
click at [1436, 276] on icon "button" at bounding box center [1435, 275] width 13 height 13
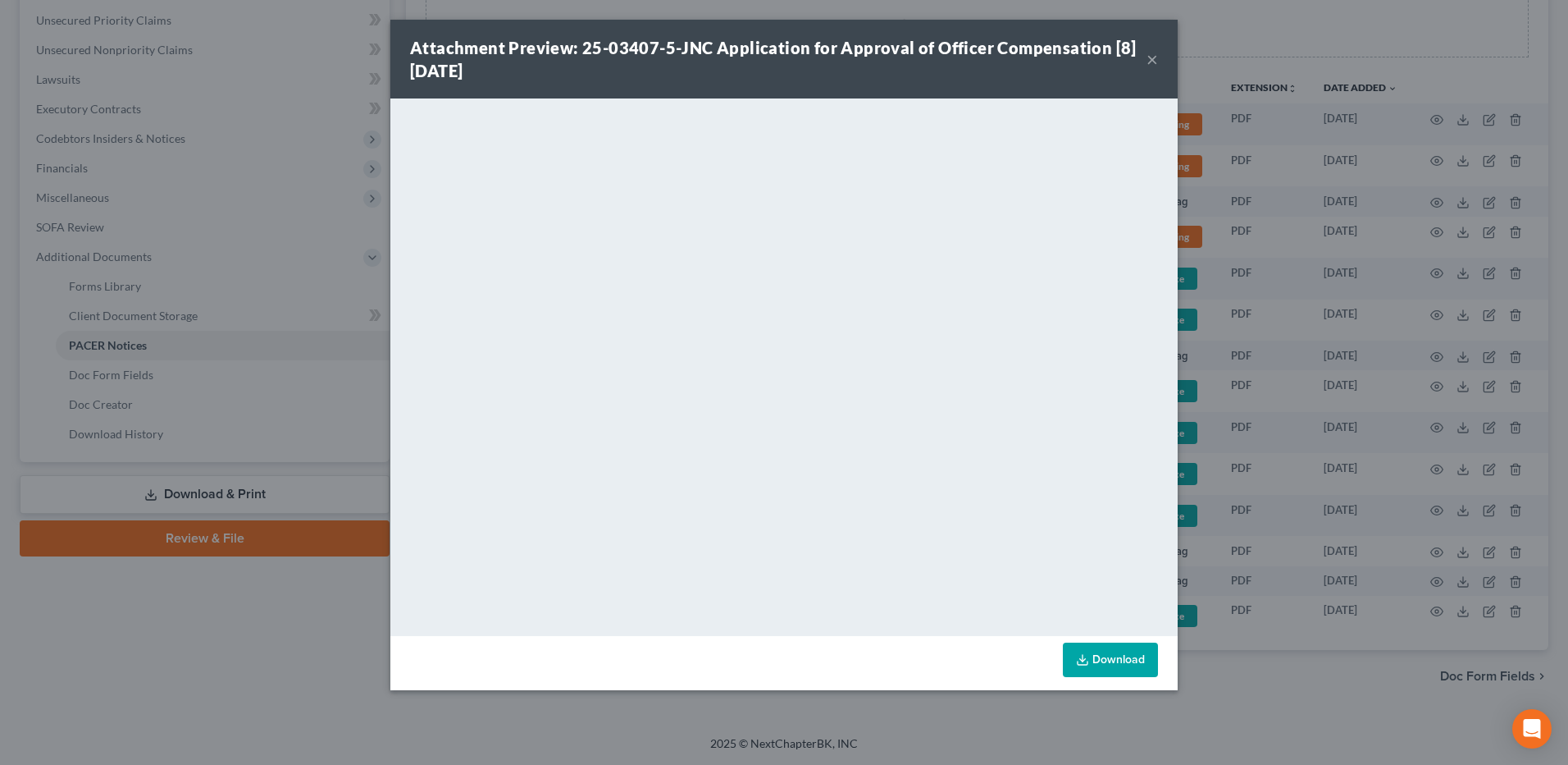
click at [1151, 56] on button "×" at bounding box center [1151, 59] width 11 height 19
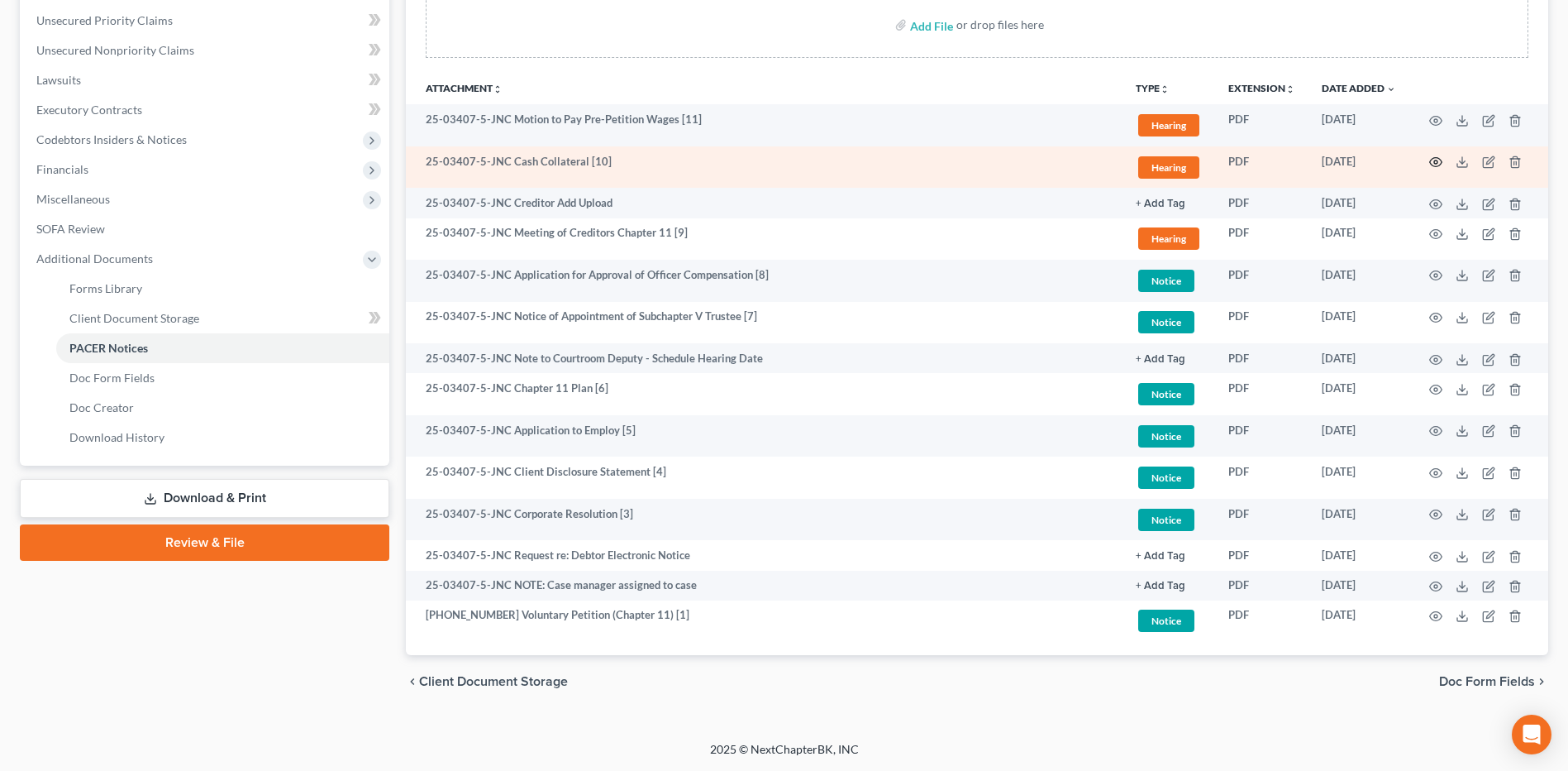
click at [1437, 160] on icon "button" at bounding box center [1435, 161] width 13 height 13
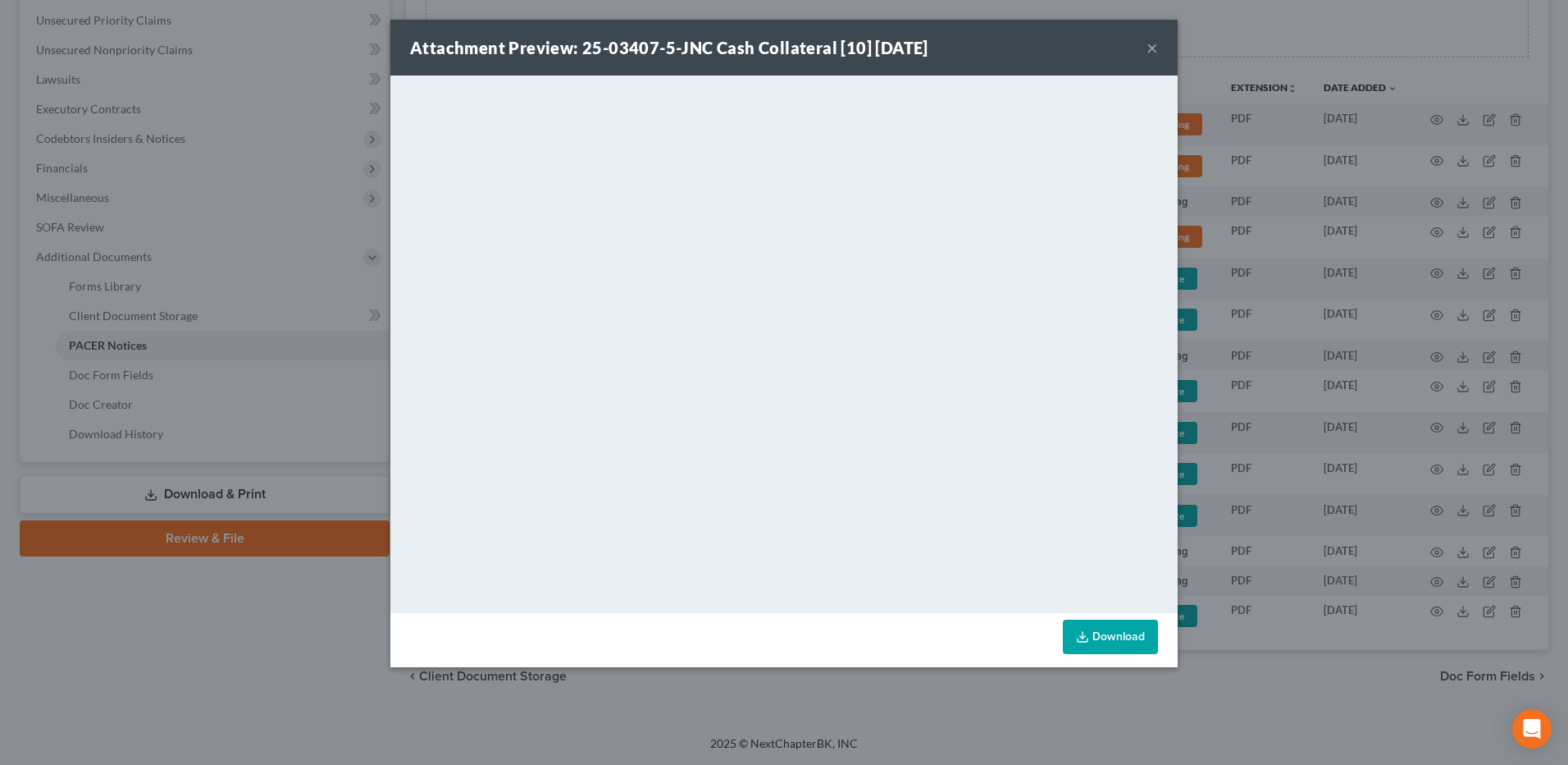
click at [1155, 47] on button "×" at bounding box center [1151, 47] width 11 height 19
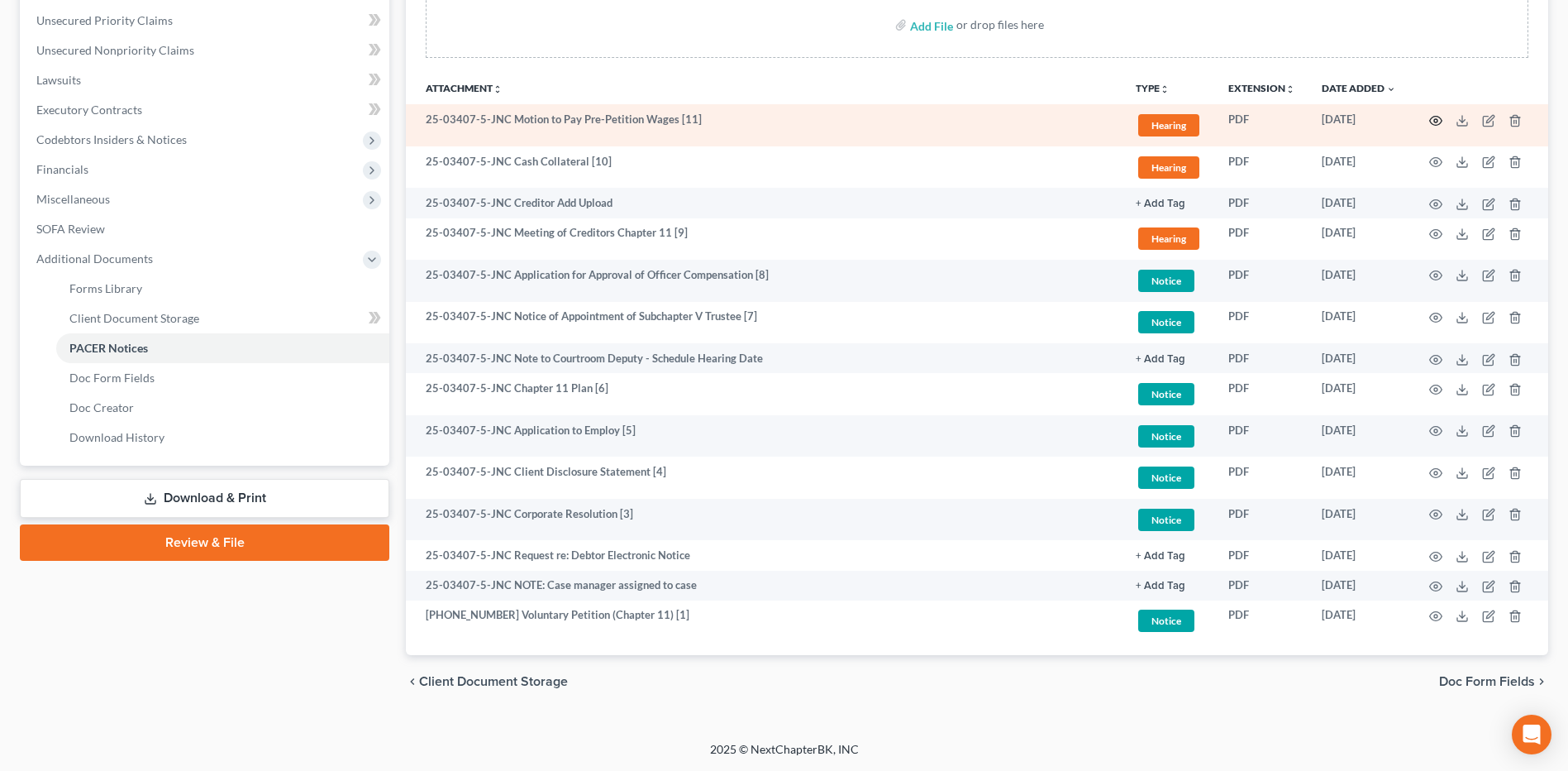
click at [1440, 121] on icon "button" at bounding box center [1435, 121] width 13 height 13
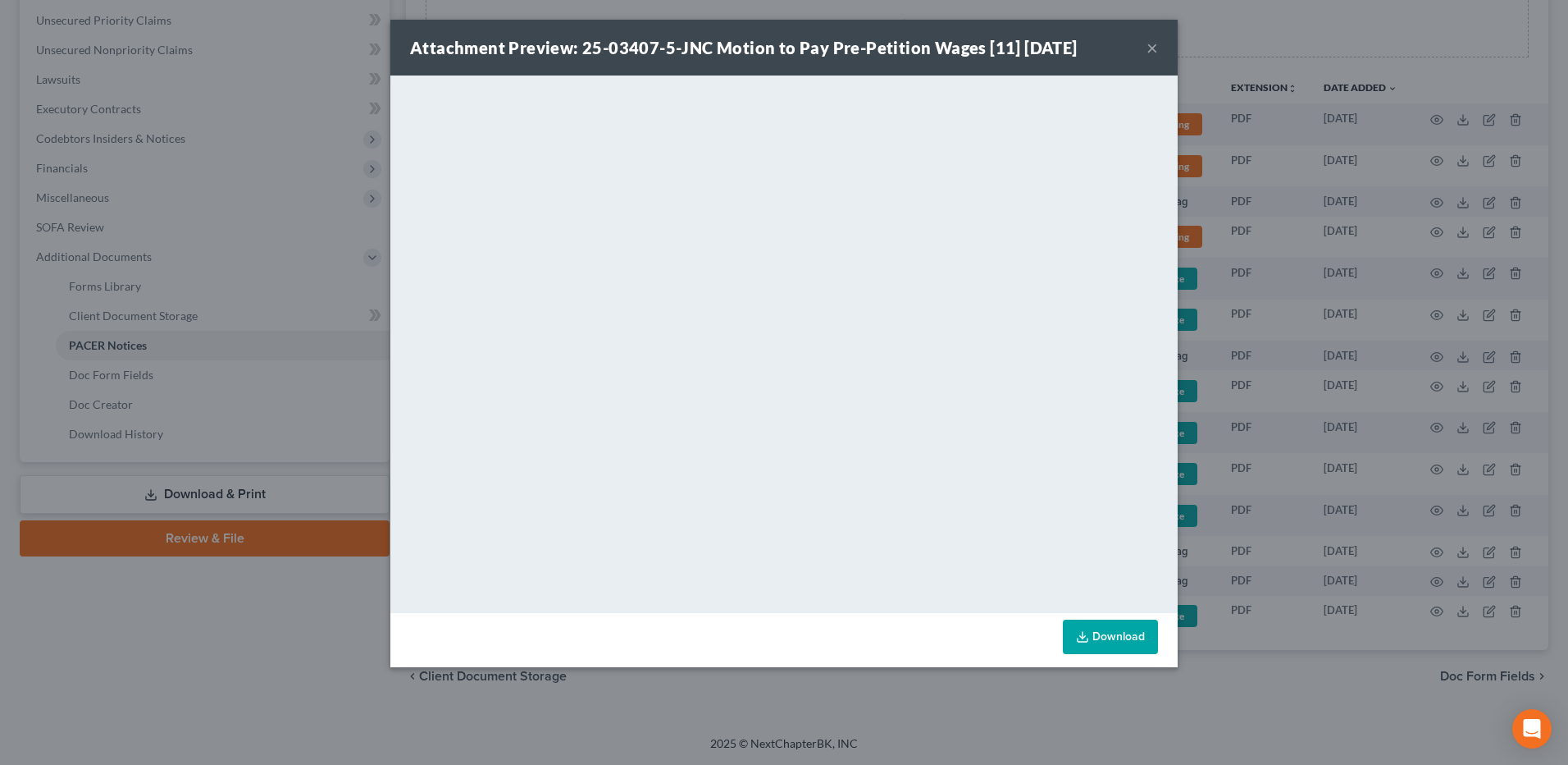
click at [1152, 47] on button "×" at bounding box center [1151, 47] width 11 height 19
